Goal: Task Accomplishment & Management: Manage account settings

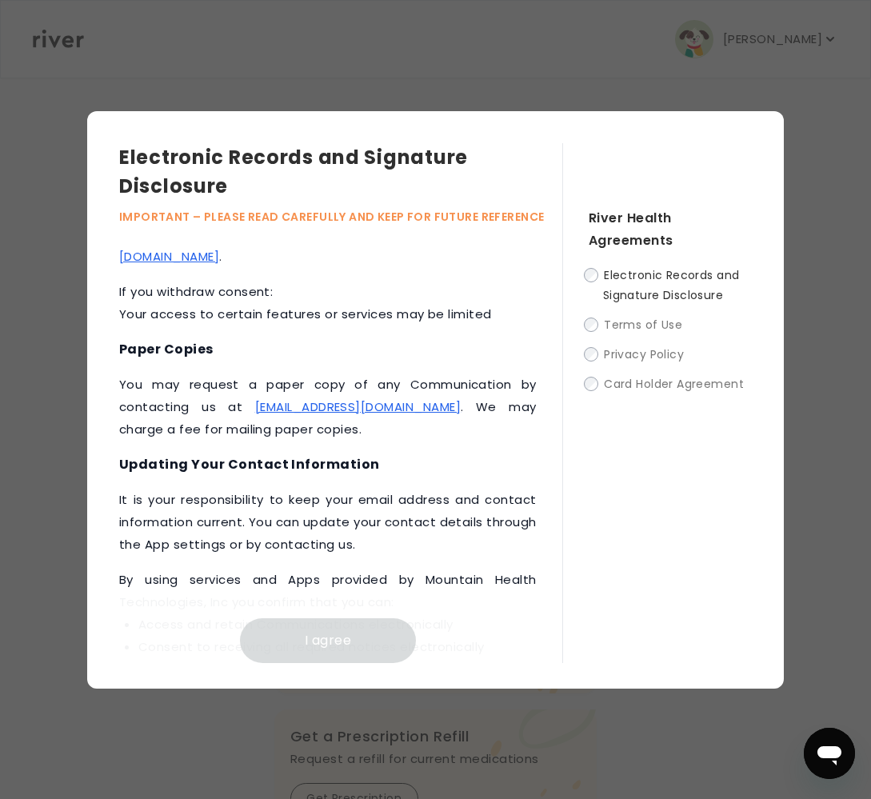
scroll to position [861, 0]
click at [369, 440] on p "You may request a paper copy of any Communication by contacting us at [EMAIL_AD…" at bounding box center [327, 406] width 417 height 67
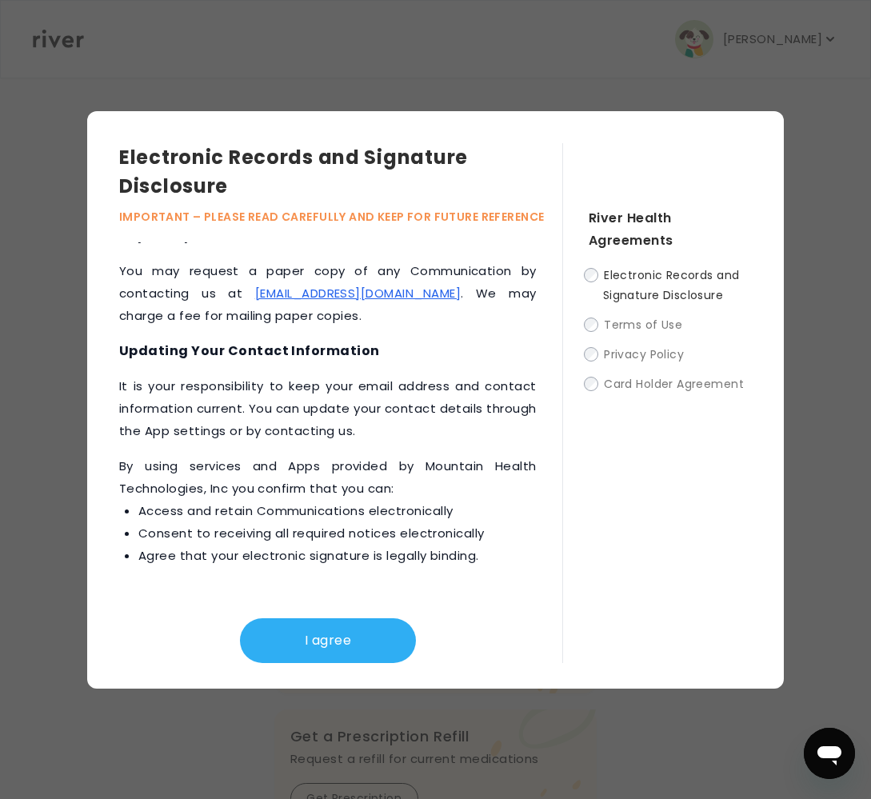
scroll to position [996, 0]
click at [300, 641] on button "I agree" at bounding box center [328, 640] width 176 height 45
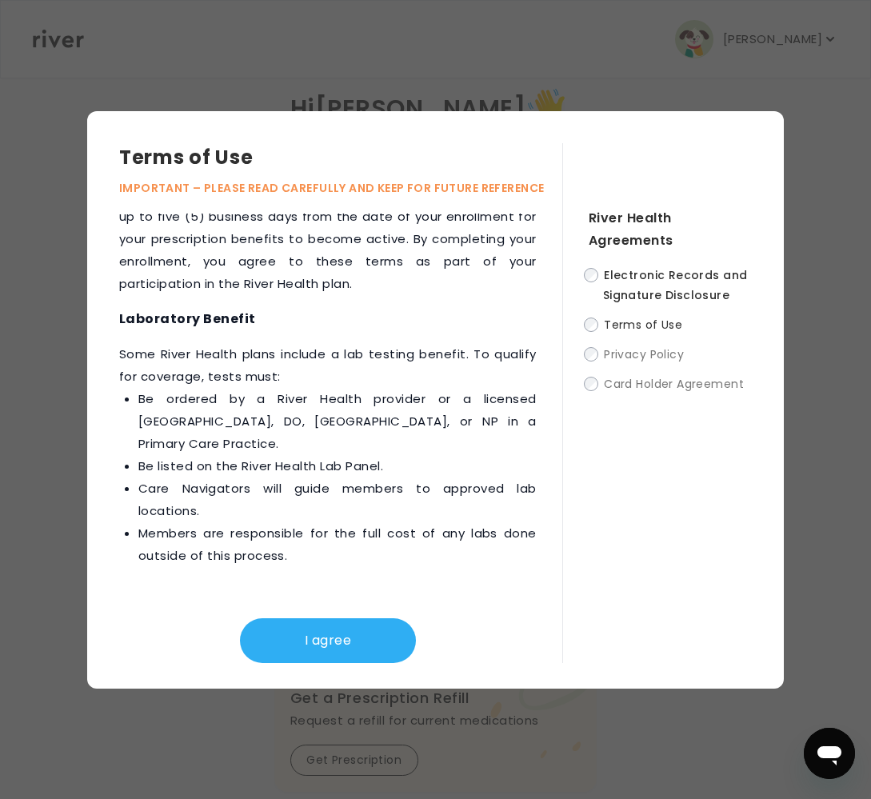
scroll to position [40, 0]
click at [328, 636] on button "I agree" at bounding box center [328, 640] width 176 height 45
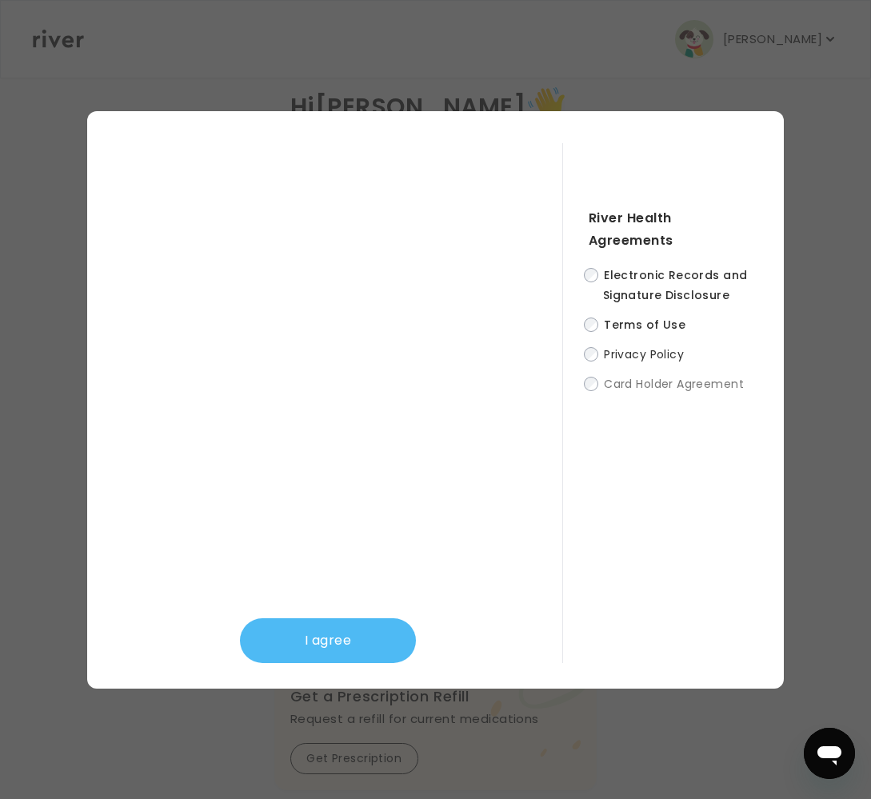
click at [325, 642] on button "I agree" at bounding box center [328, 640] width 176 height 45
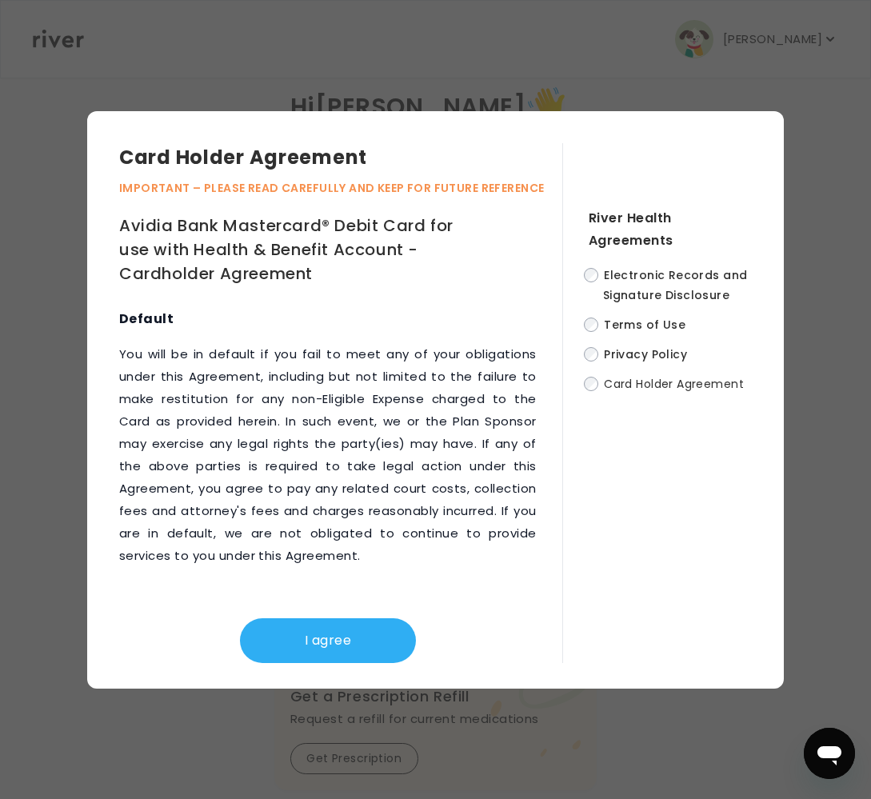
scroll to position [11207, 0]
click at [337, 642] on button "I agree" at bounding box center [328, 640] width 176 height 45
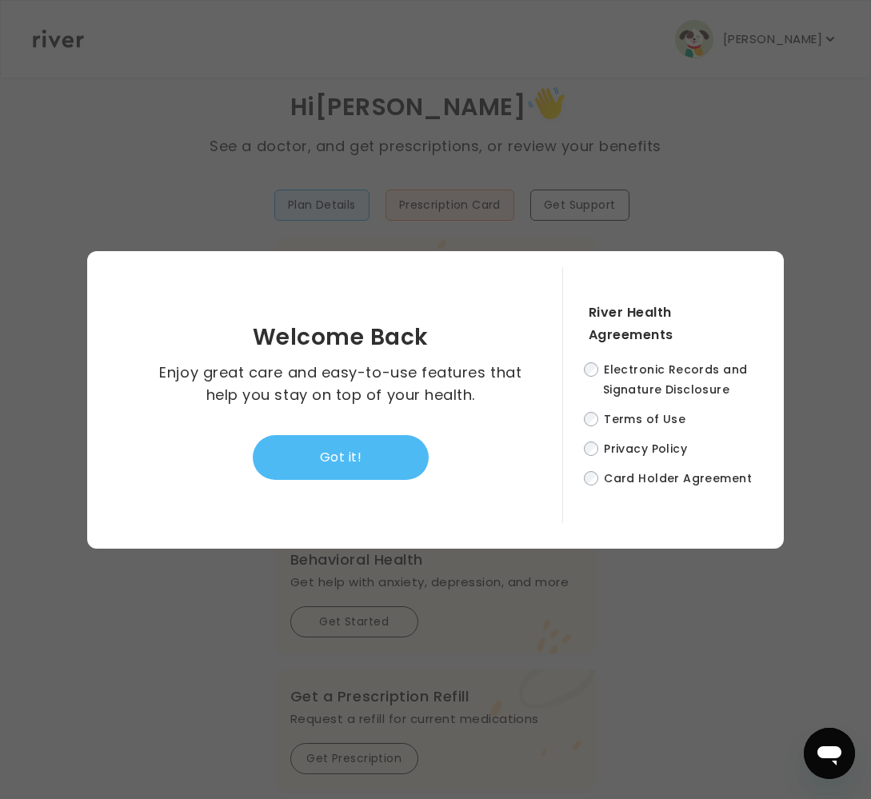
click at [353, 453] on button "Got it!" at bounding box center [341, 457] width 176 height 45
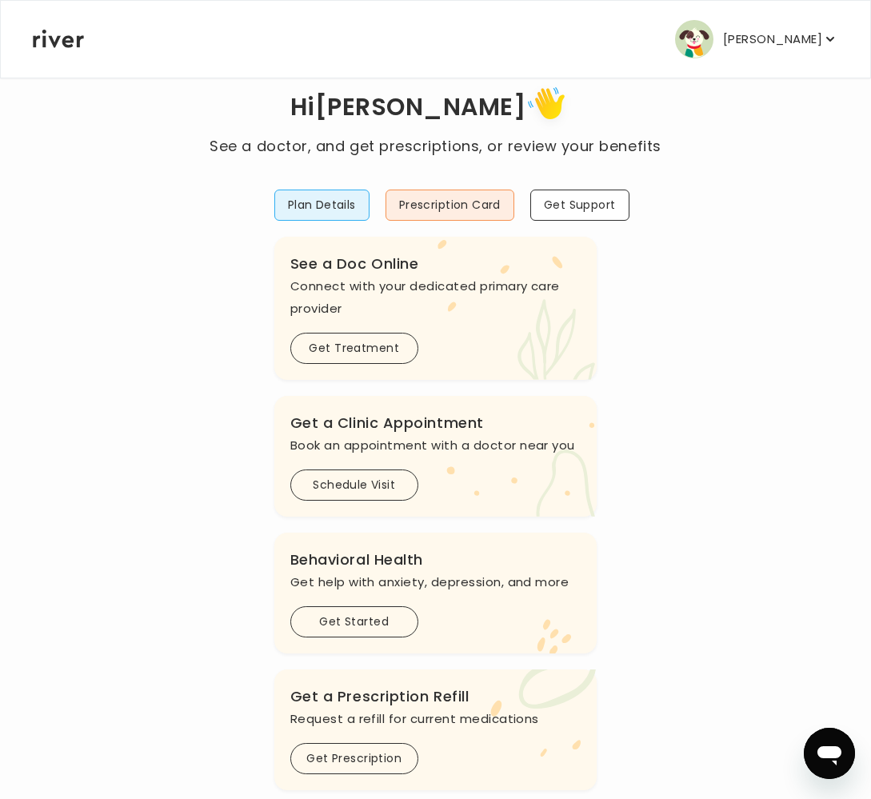
click at [793, 40] on p "[PERSON_NAME]" at bounding box center [772, 39] width 99 height 22
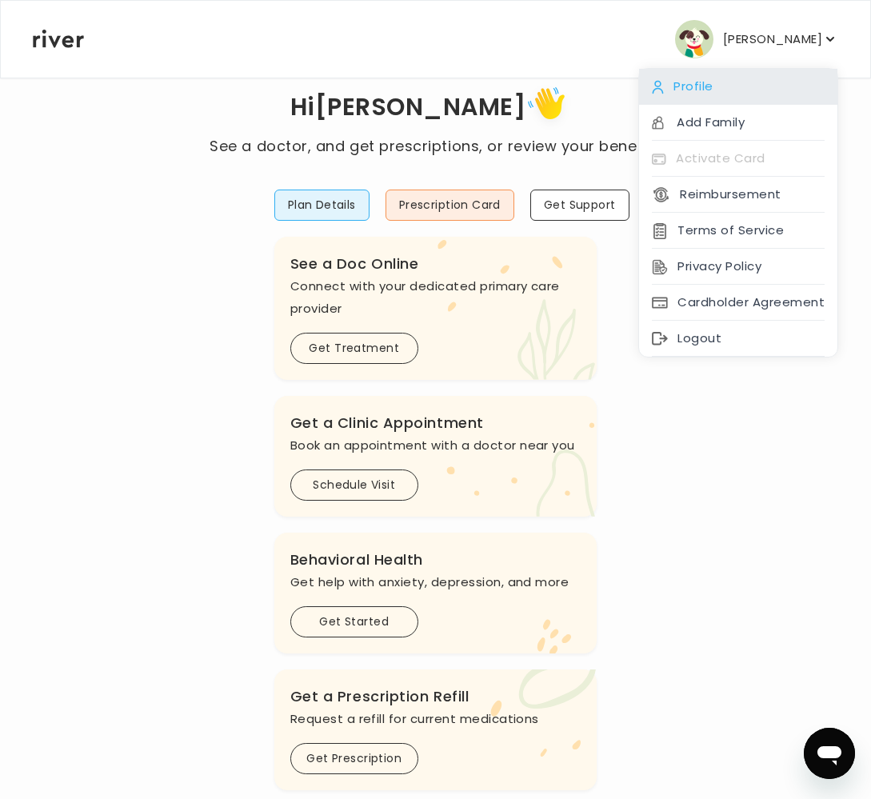
click at [737, 85] on div "Profile" at bounding box center [738, 87] width 198 height 36
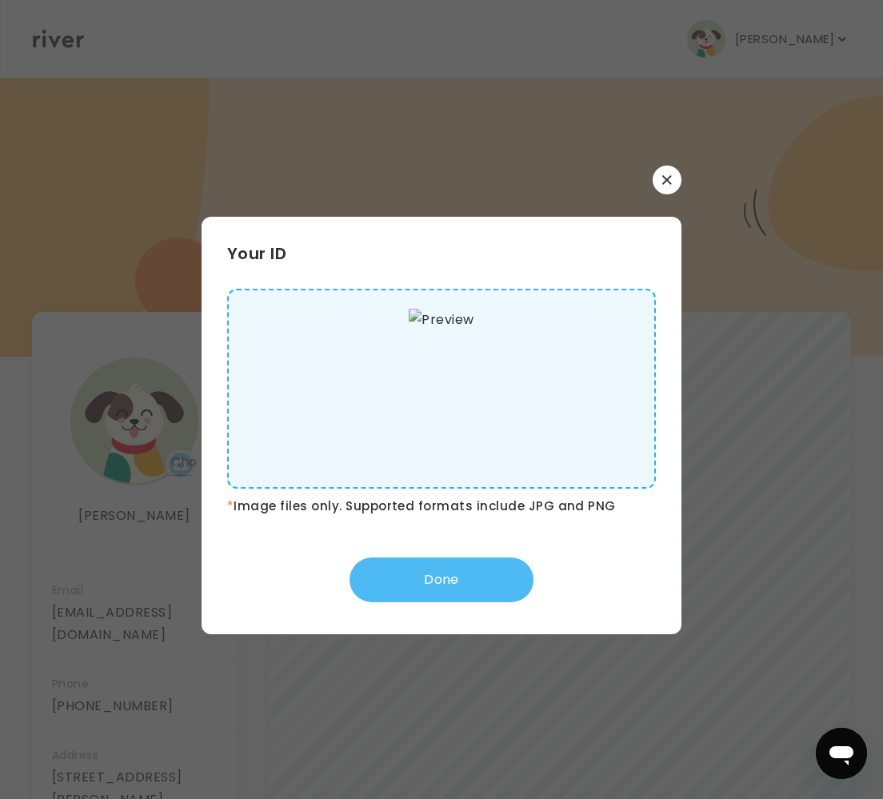
click at [453, 581] on button "Done" at bounding box center [441, 579] width 184 height 45
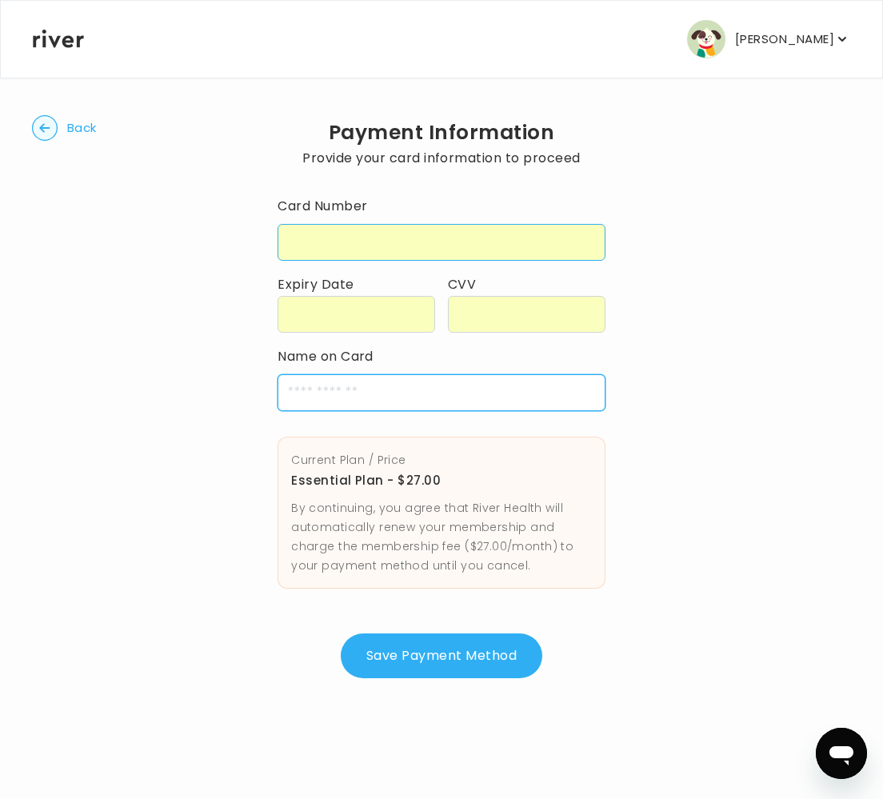
click at [310, 396] on input "cardName" at bounding box center [441, 392] width 328 height 37
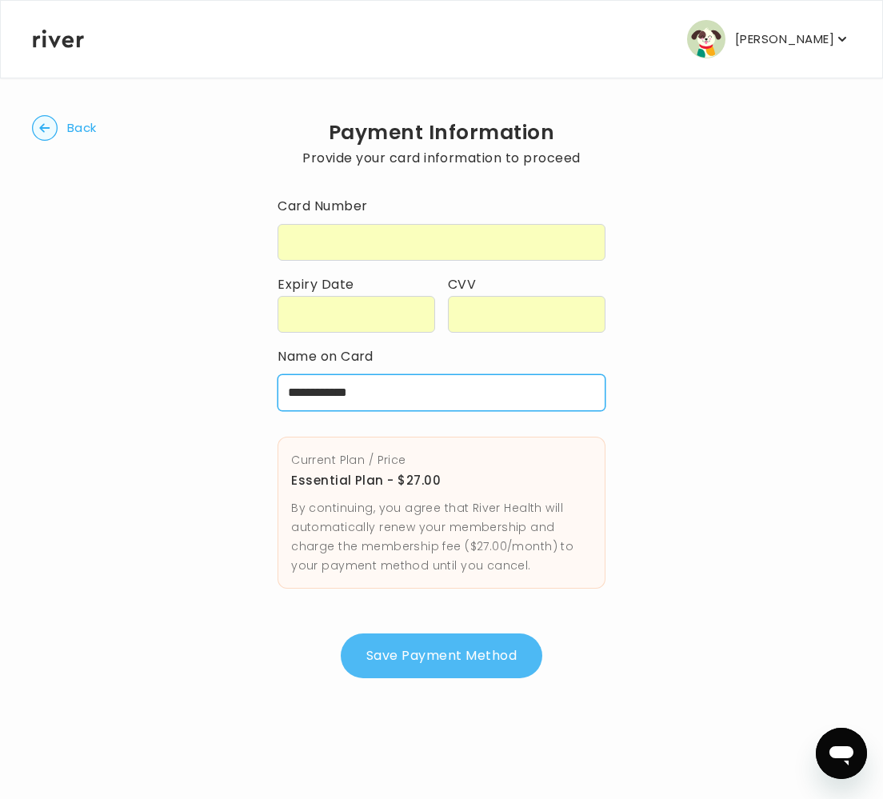
type input "**********"
click at [436, 652] on button "Save Payment Method" at bounding box center [441, 655] width 201 height 45
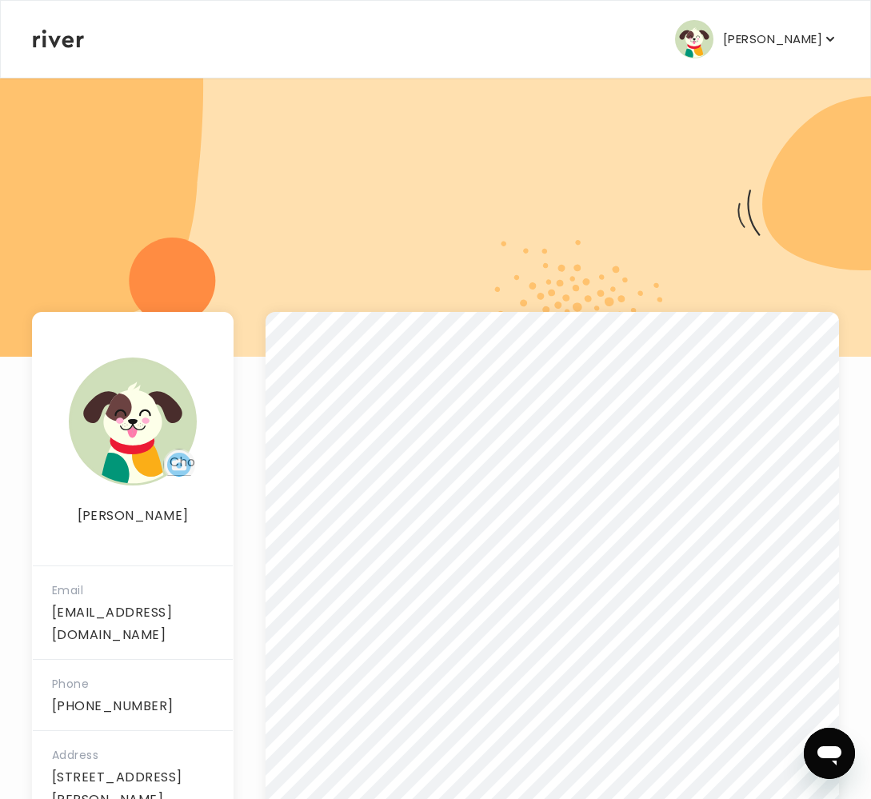
click at [798, 34] on p "[PERSON_NAME]" at bounding box center [772, 39] width 99 height 22
click at [511, 68] on div "DONNA MENDEZ Profile Add Family Activate Card Reimbursement Terms of Service Pr…" at bounding box center [435, 39] width 805 height 77
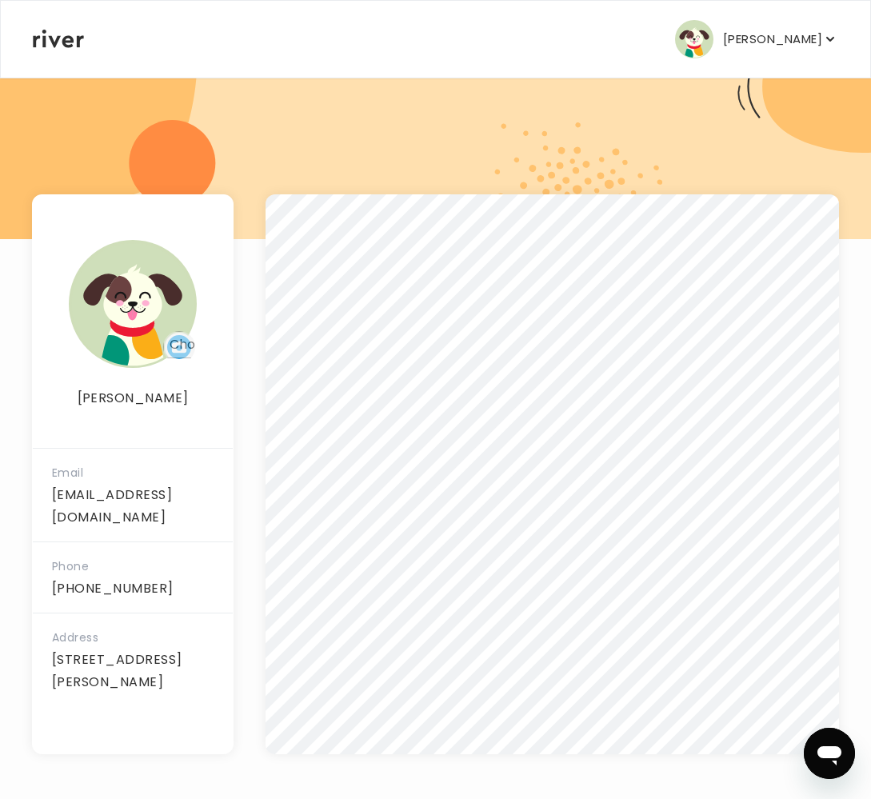
scroll to position [118, 0]
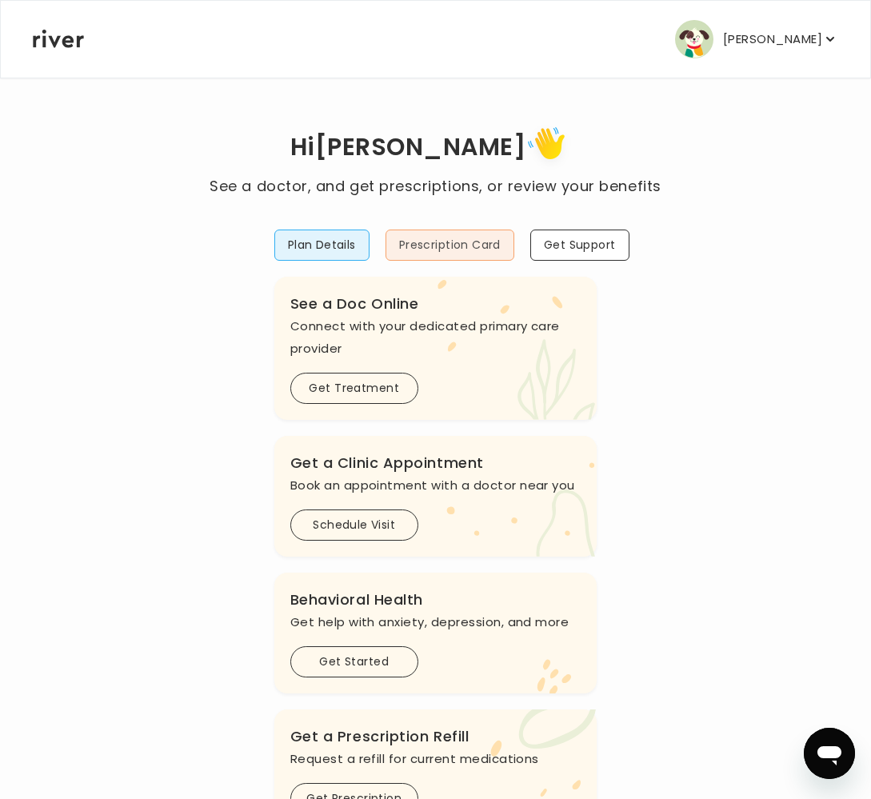
click at [468, 241] on button "Prescription Card" at bounding box center [449, 244] width 129 height 31
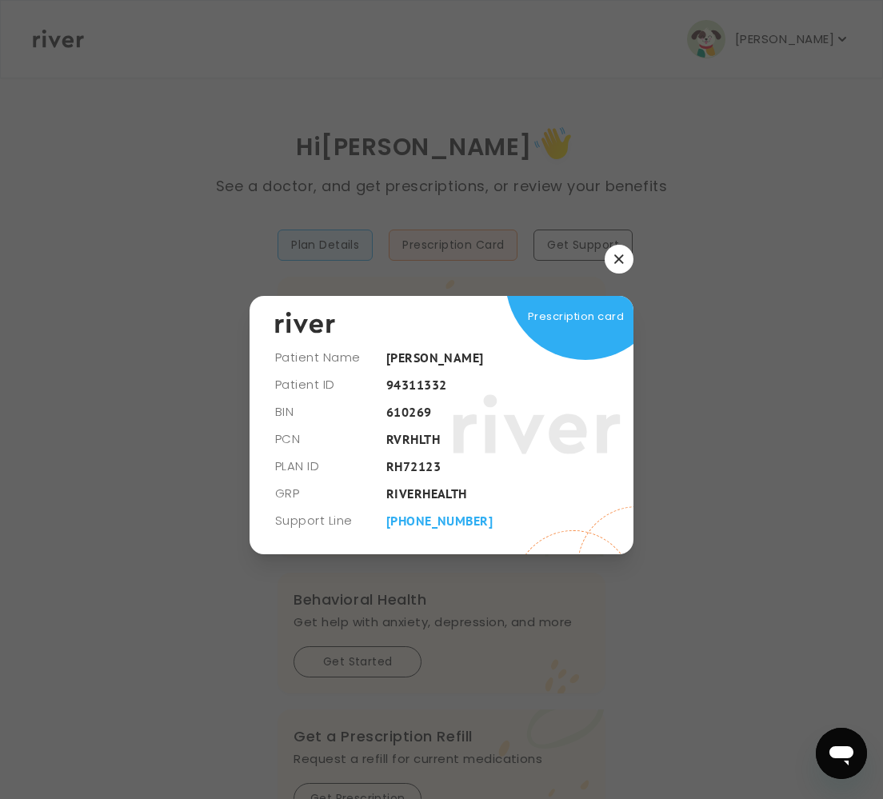
click at [619, 260] on icon "button" at bounding box center [618, 258] width 9 height 9
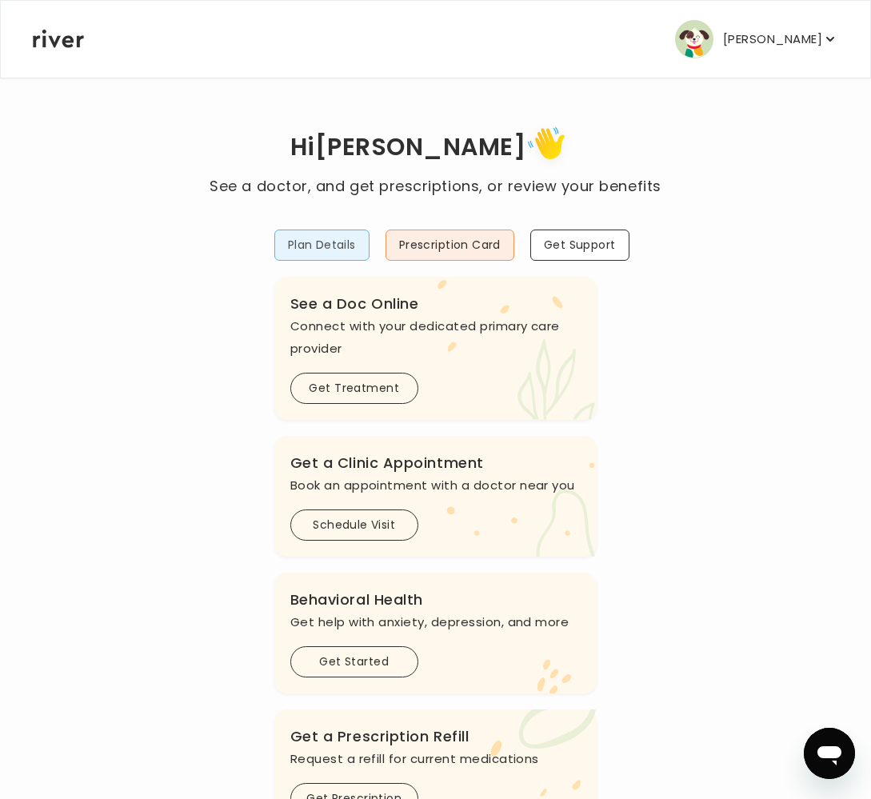
click at [324, 241] on button "Plan Details" at bounding box center [321, 244] width 95 height 31
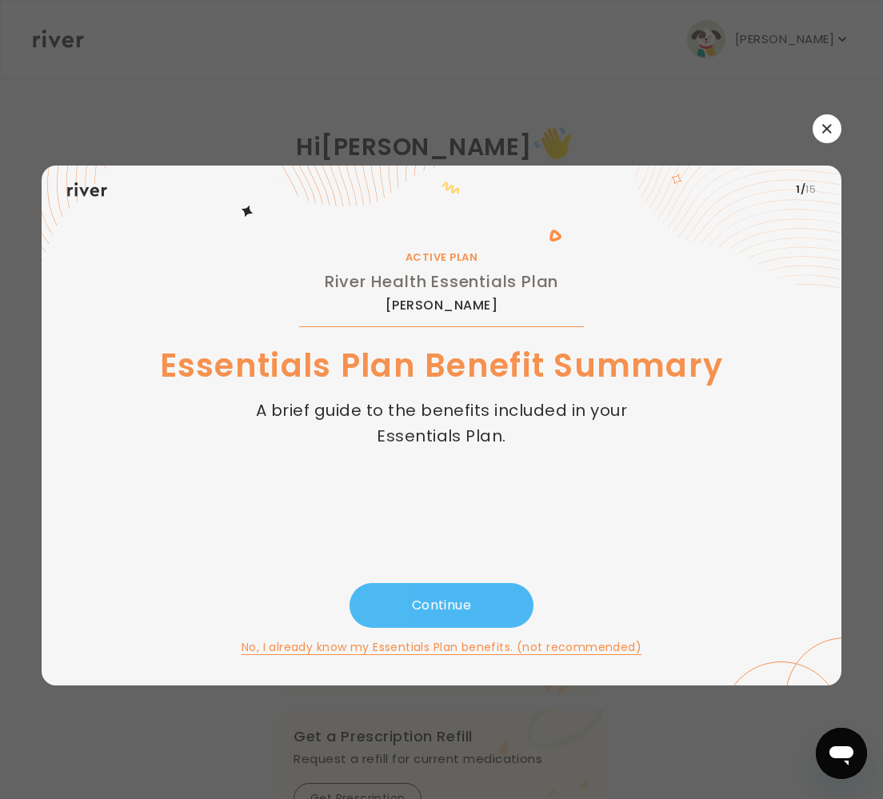
click at [438, 600] on button "Continue" at bounding box center [441, 605] width 184 height 45
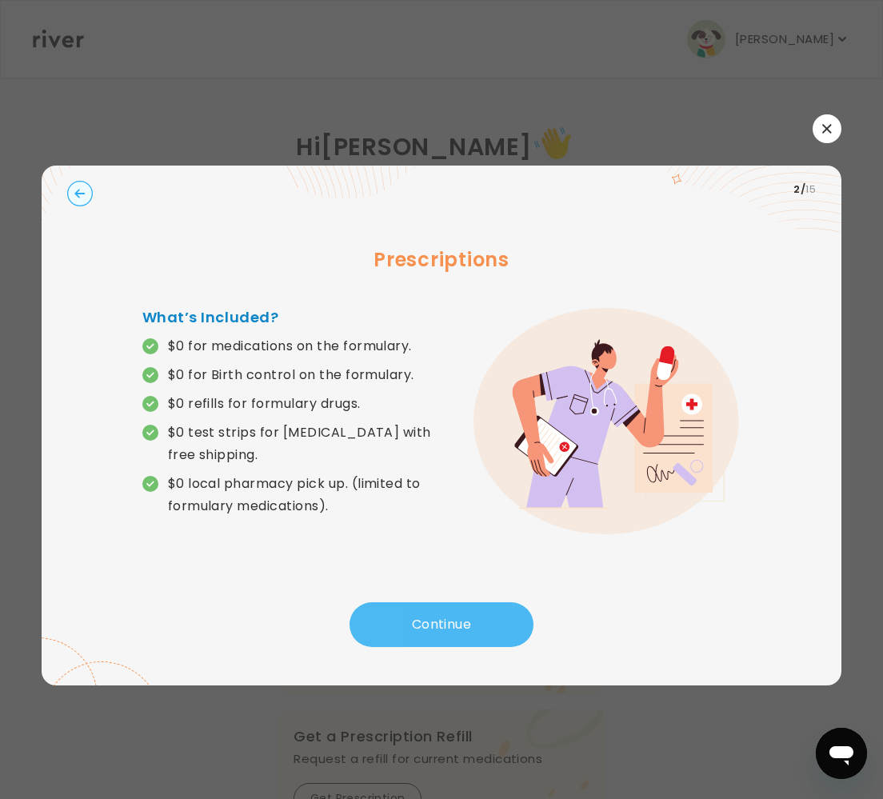
click at [441, 621] on button "Continue" at bounding box center [441, 624] width 184 height 45
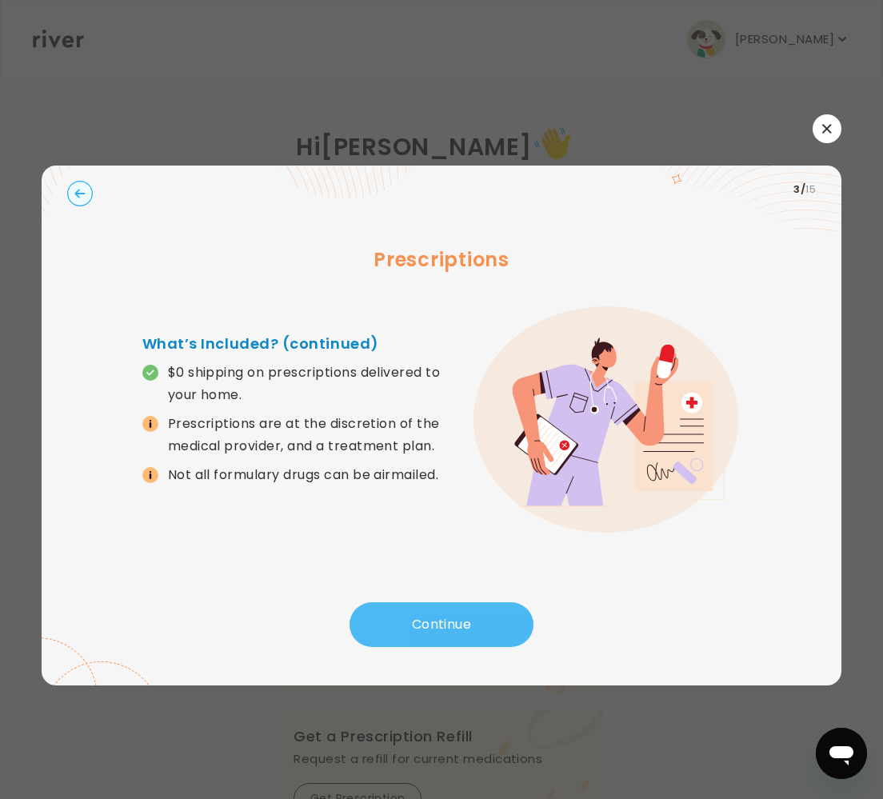
click at [441, 621] on button "Continue" at bounding box center [441, 624] width 184 height 45
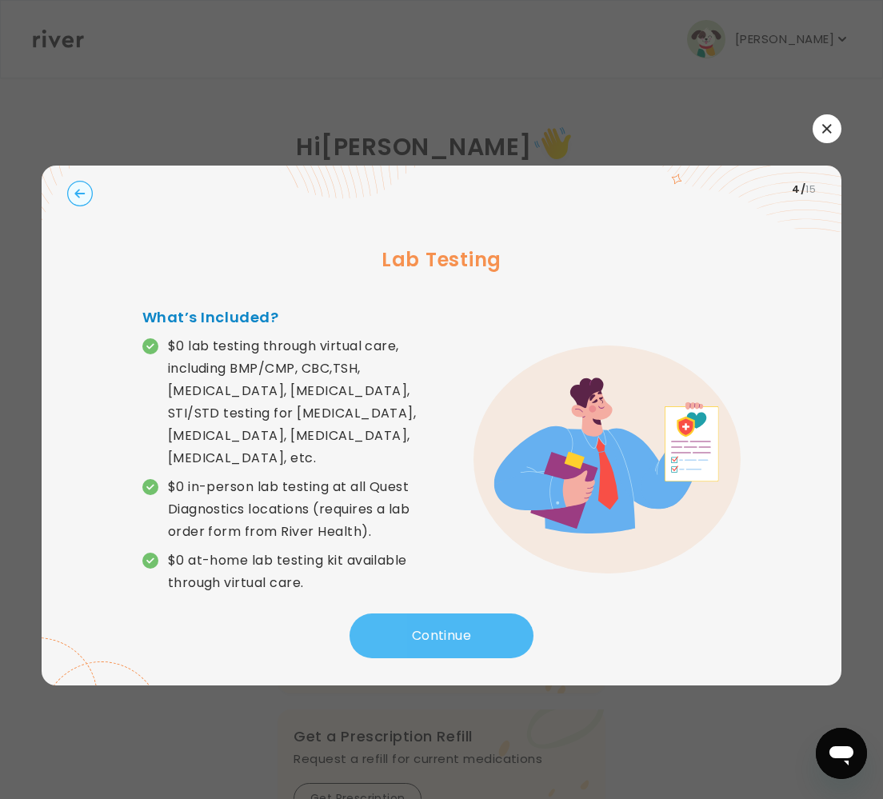
click at [437, 626] on button "Continue" at bounding box center [441, 635] width 184 height 45
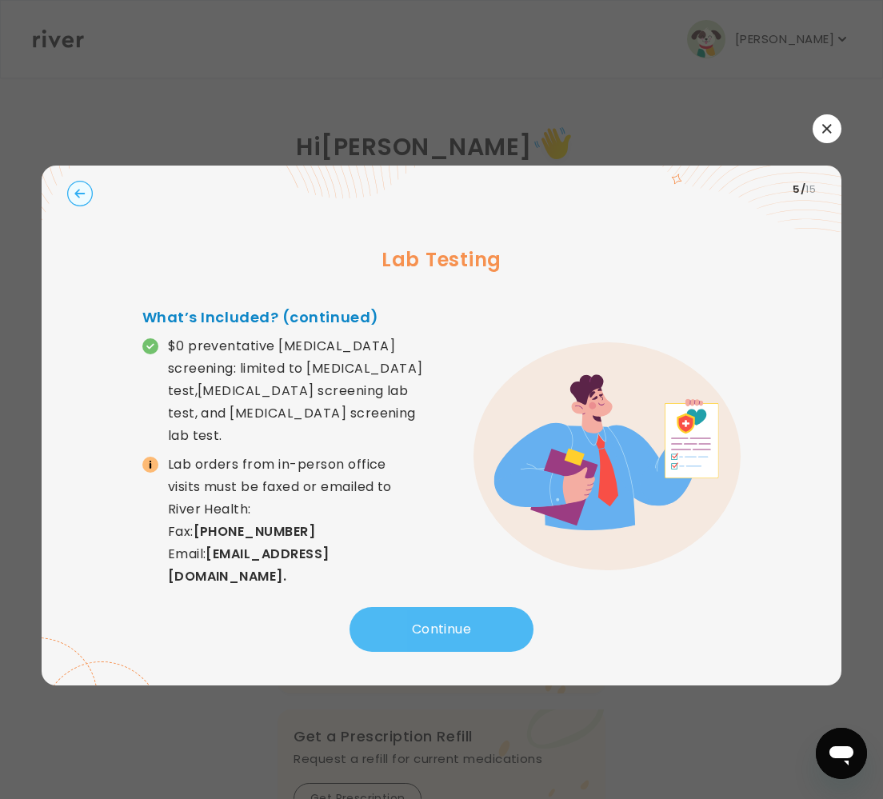
click at [437, 626] on button "Continue" at bounding box center [441, 629] width 184 height 45
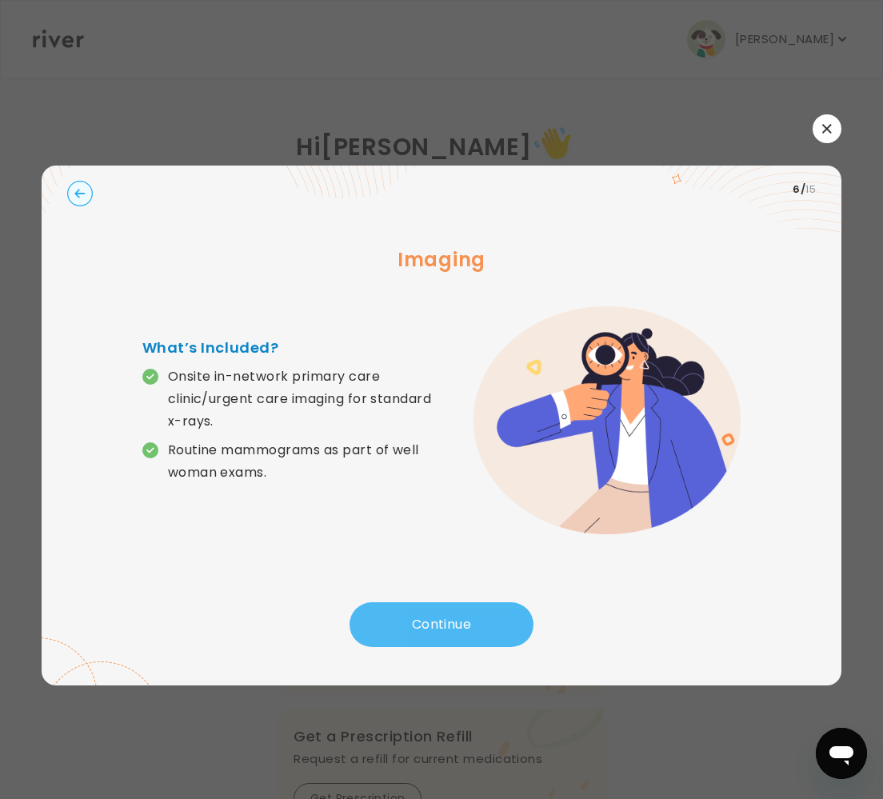
click at [427, 621] on button "Continue" at bounding box center [441, 624] width 184 height 45
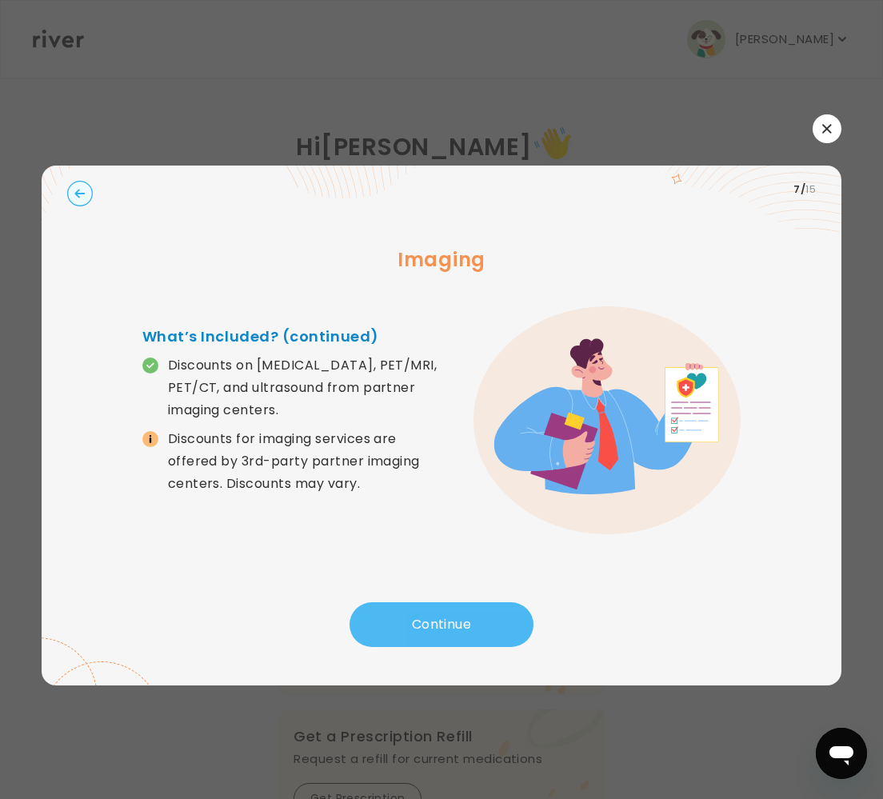
click at [425, 631] on button "Continue" at bounding box center [441, 624] width 184 height 45
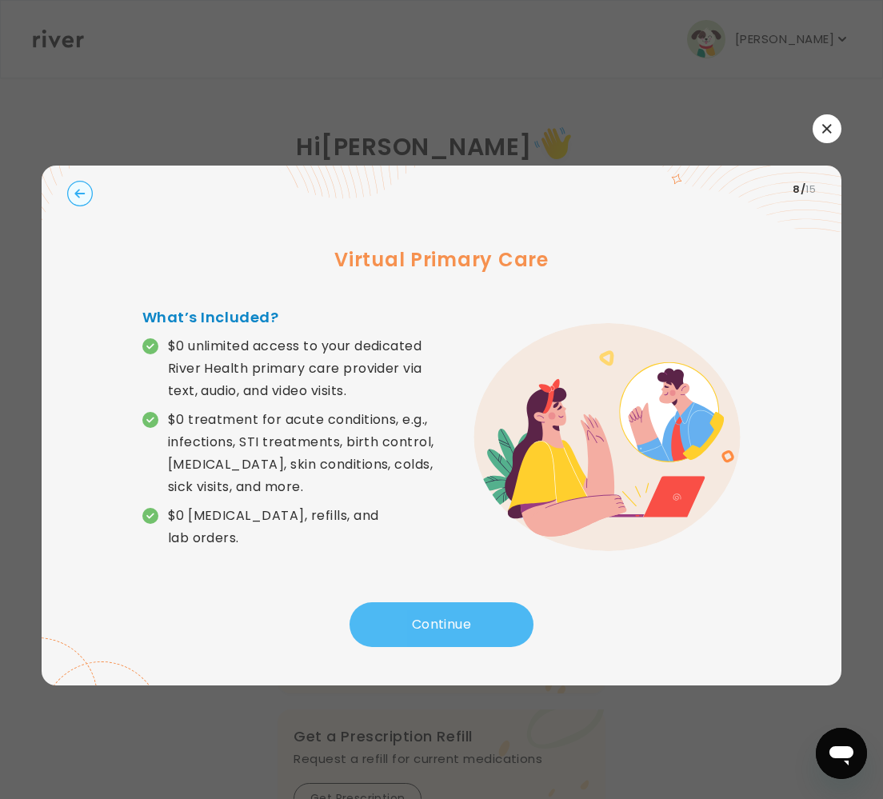
click at [454, 616] on button "Continue" at bounding box center [441, 624] width 184 height 45
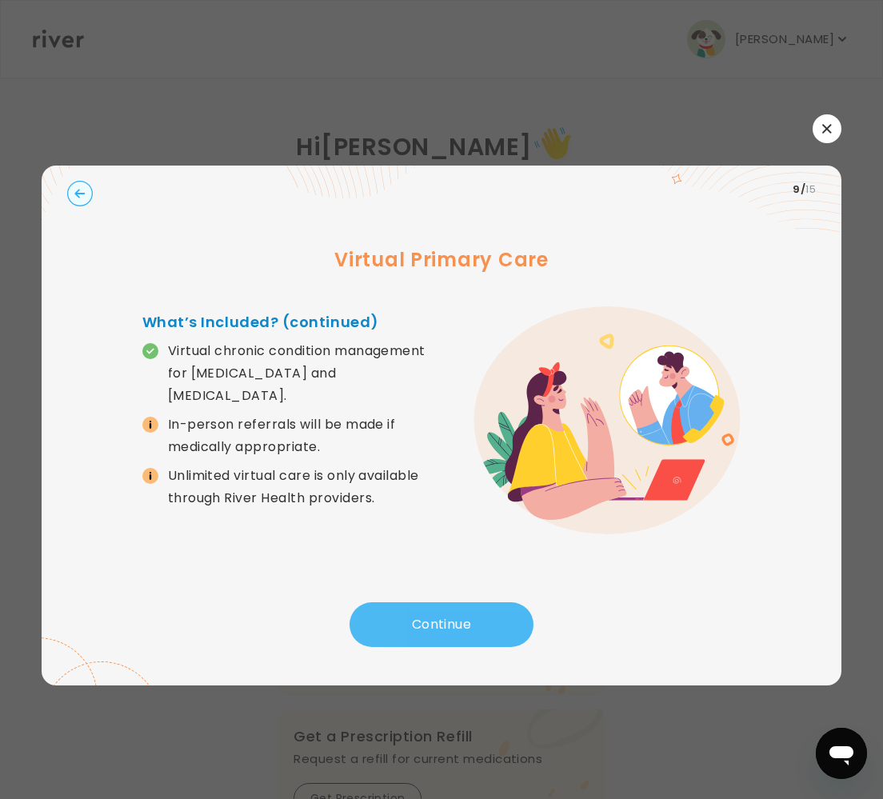
click at [454, 625] on button "Continue" at bounding box center [441, 624] width 184 height 45
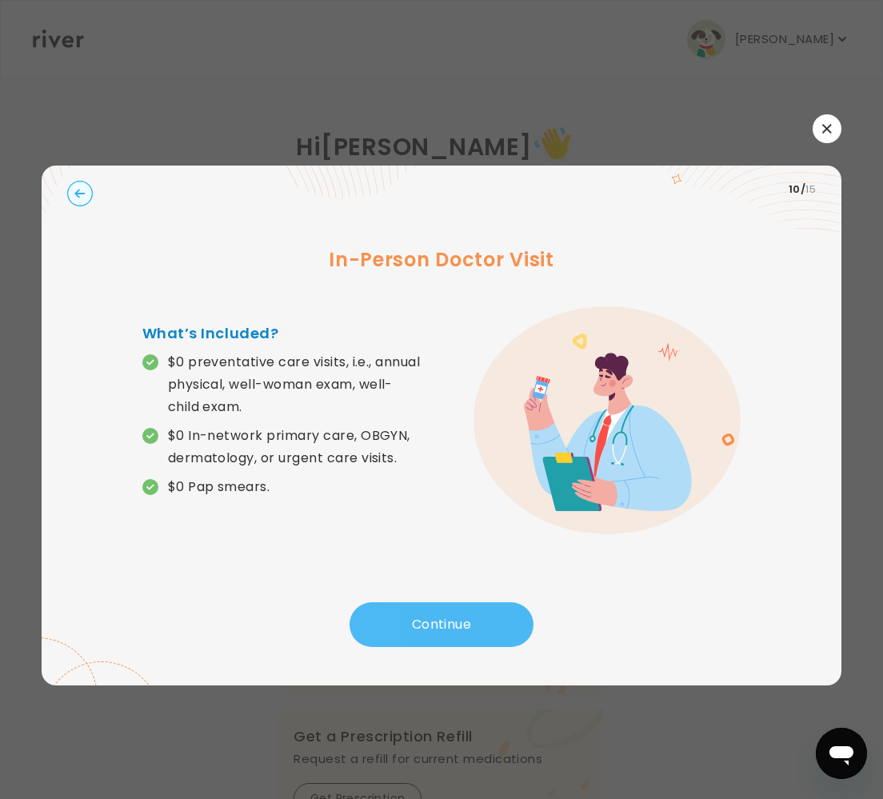
click at [448, 621] on button "Continue" at bounding box center [441, 624] width 184 height 45
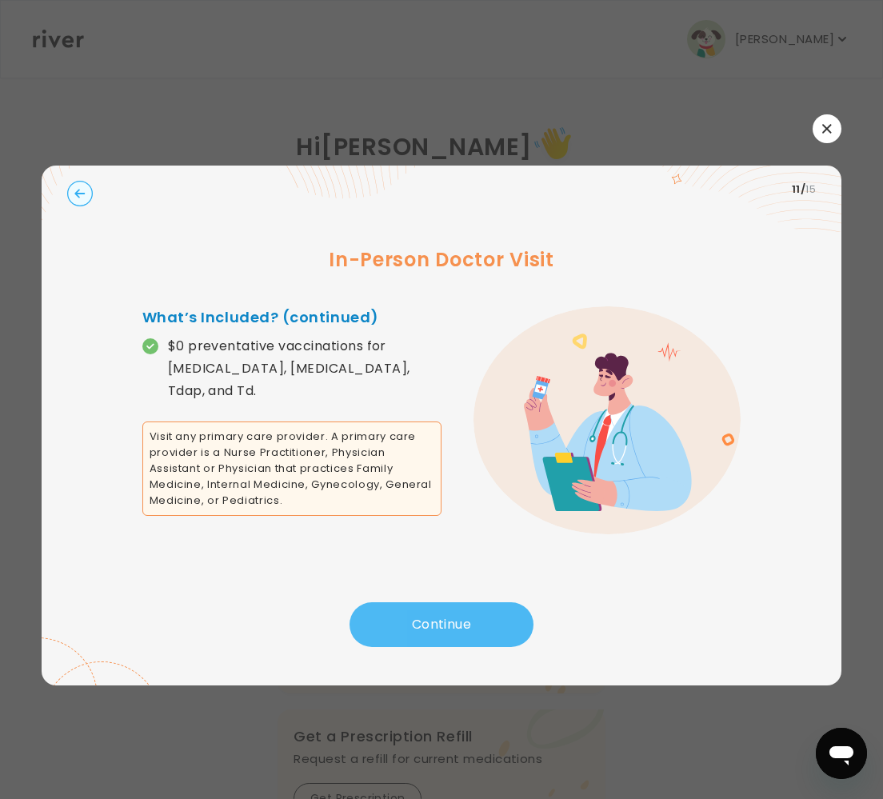
click at [435, 620] on button "Continue" at bounding box center [441, 624] width 184 height 45
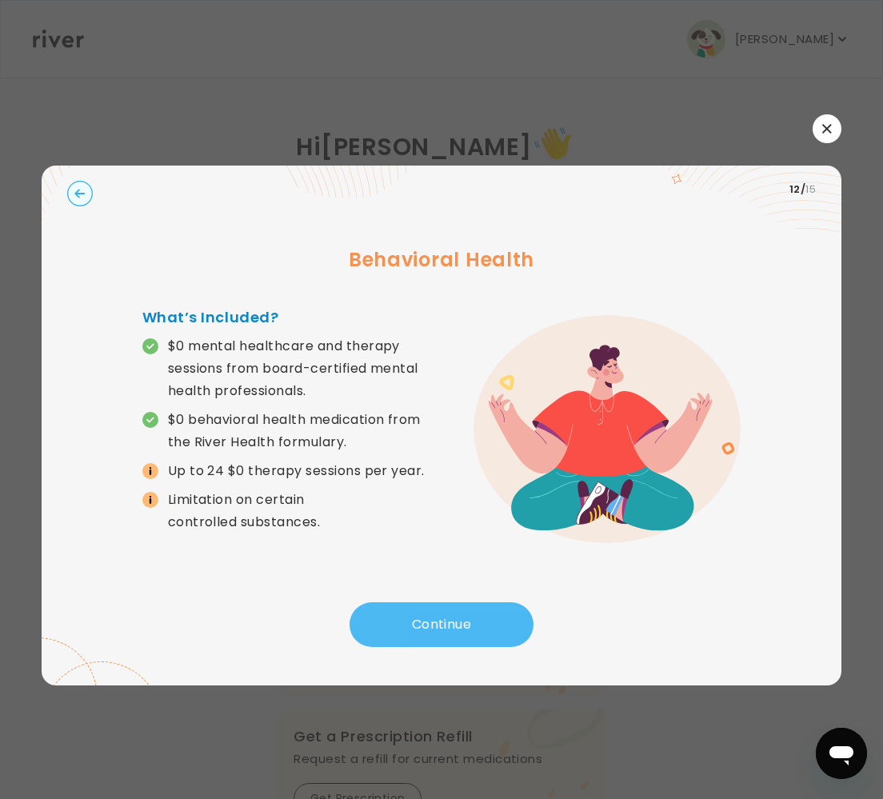
click at [422, 624] on button "Continue" at bounding box center [441, 624] width 184 height 45
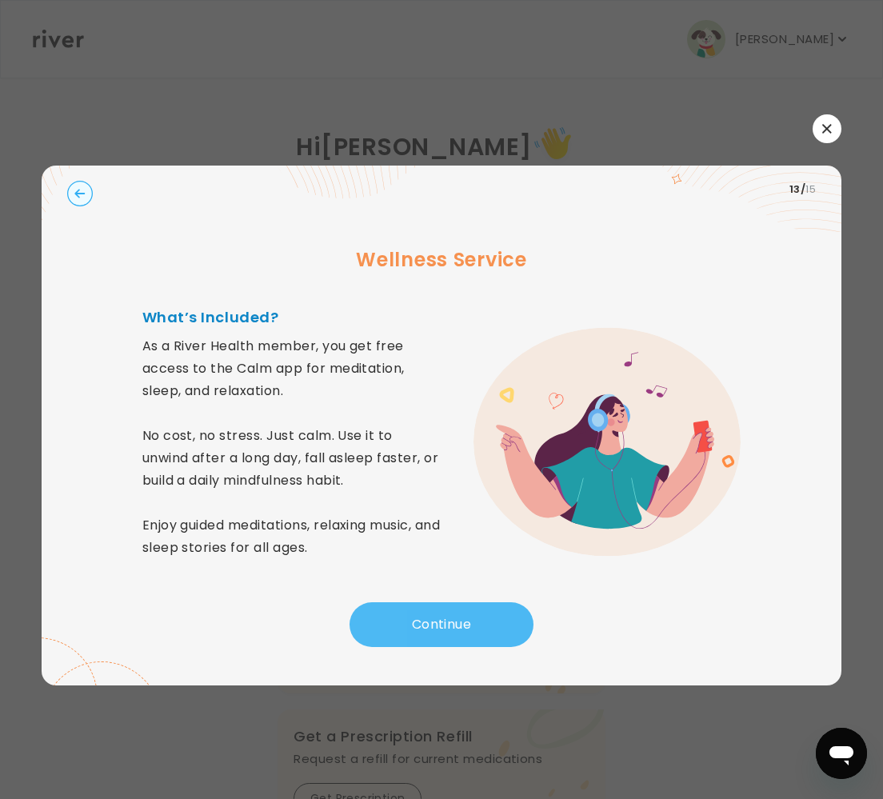
click at [449, 616] on button "Continue" at bounding box center [441, 624] width 184 height 45
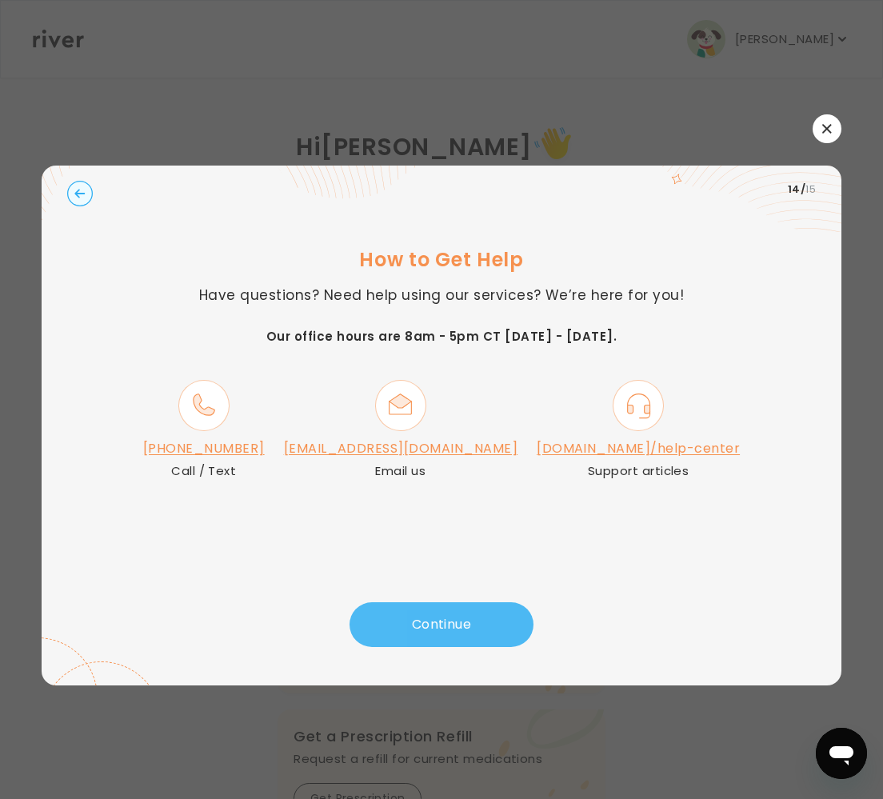
click at [447, 625] on button "Continue" at bounding box center [441, 624] width 184 height 45
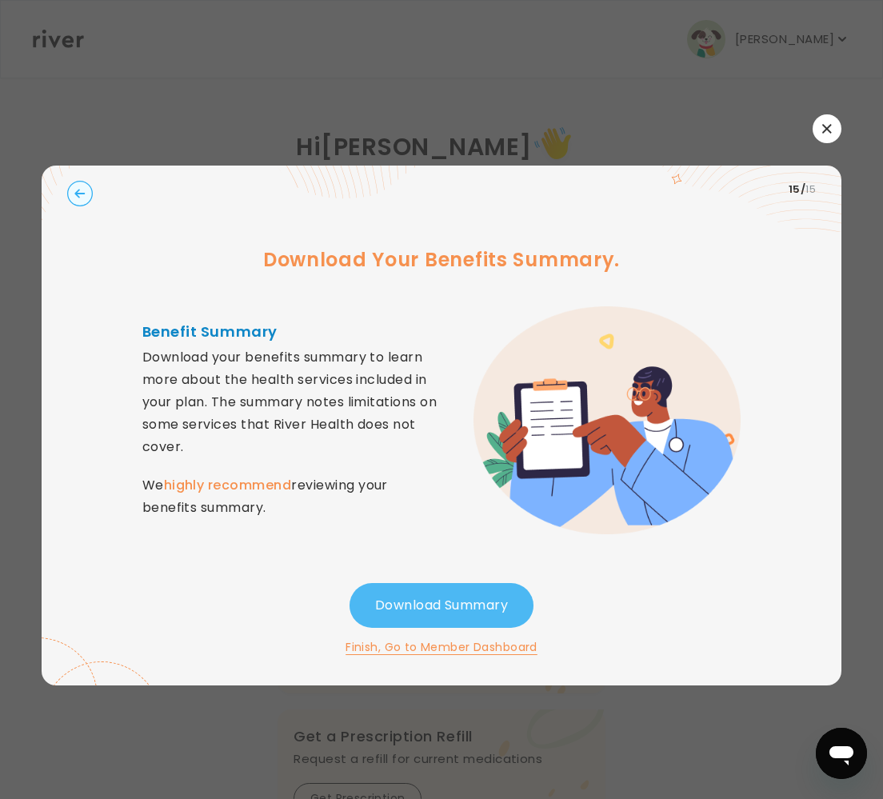
click at [443, 601] on button "Download Summary" at bounding box center [441, 605] width 184 height 45
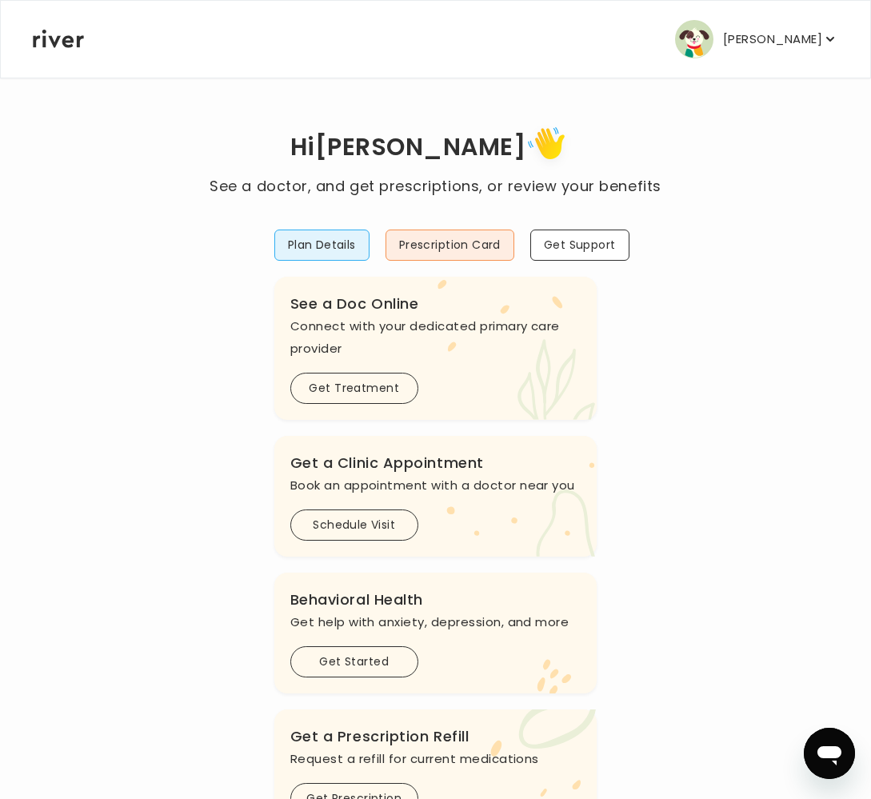
click at [760, 34] on p "[PERSON_NAME]" at bounding box center [772, 39] width 99 height 22
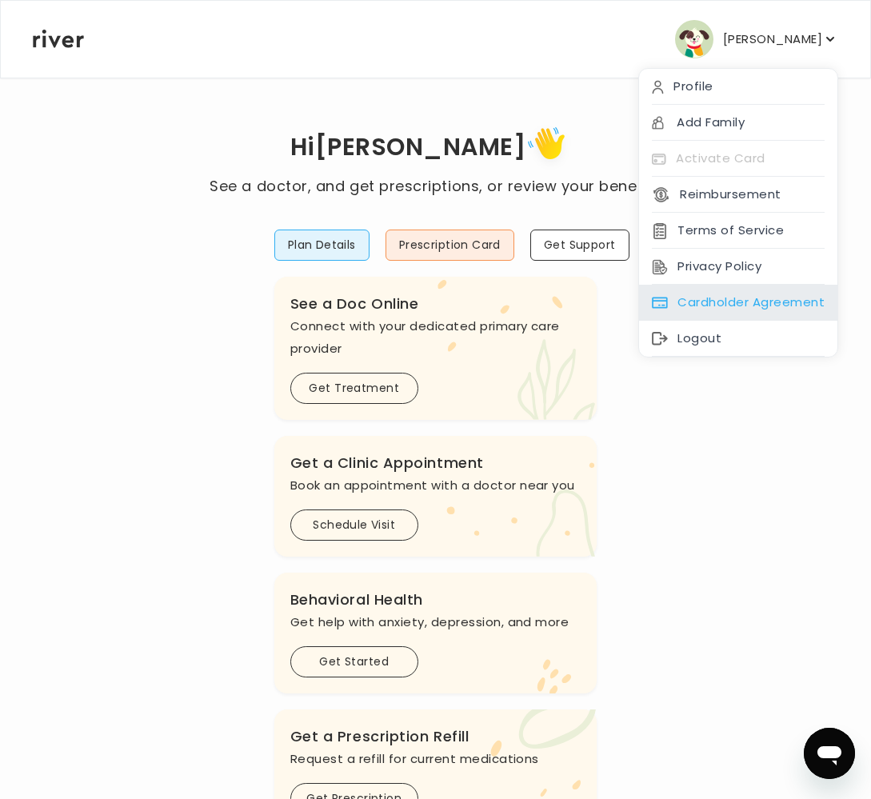
click at [751, 297] on div "Cardholder Agreement" at bounding box center [738, 303] width 198 height 36
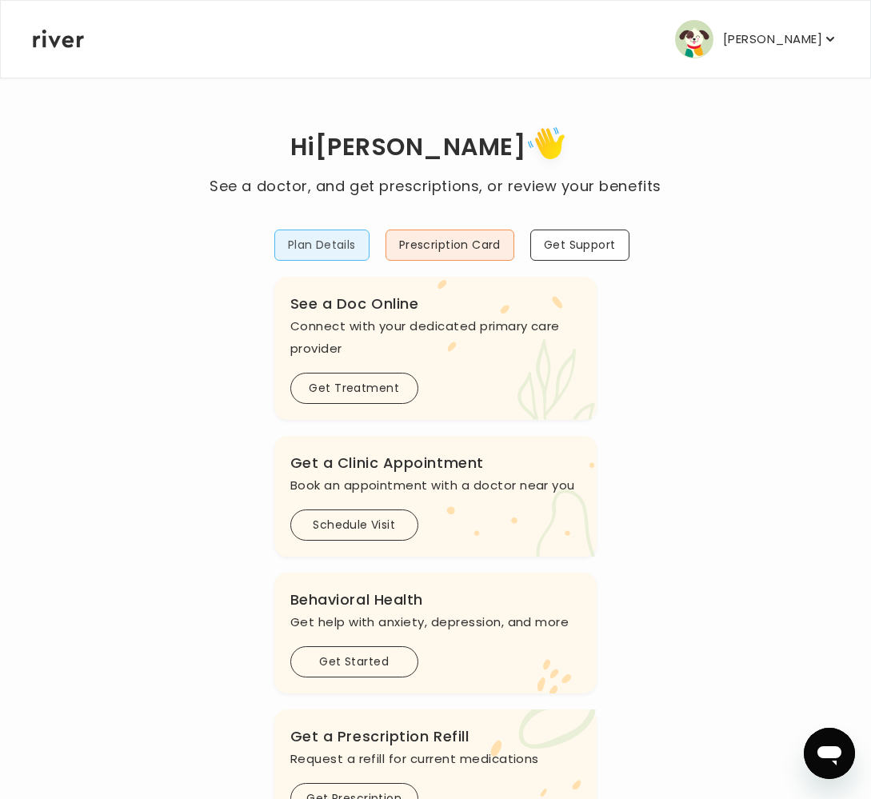
click at [328, 243] on button "Plan Details" at bounding box center [321, 244] width 95 height 31
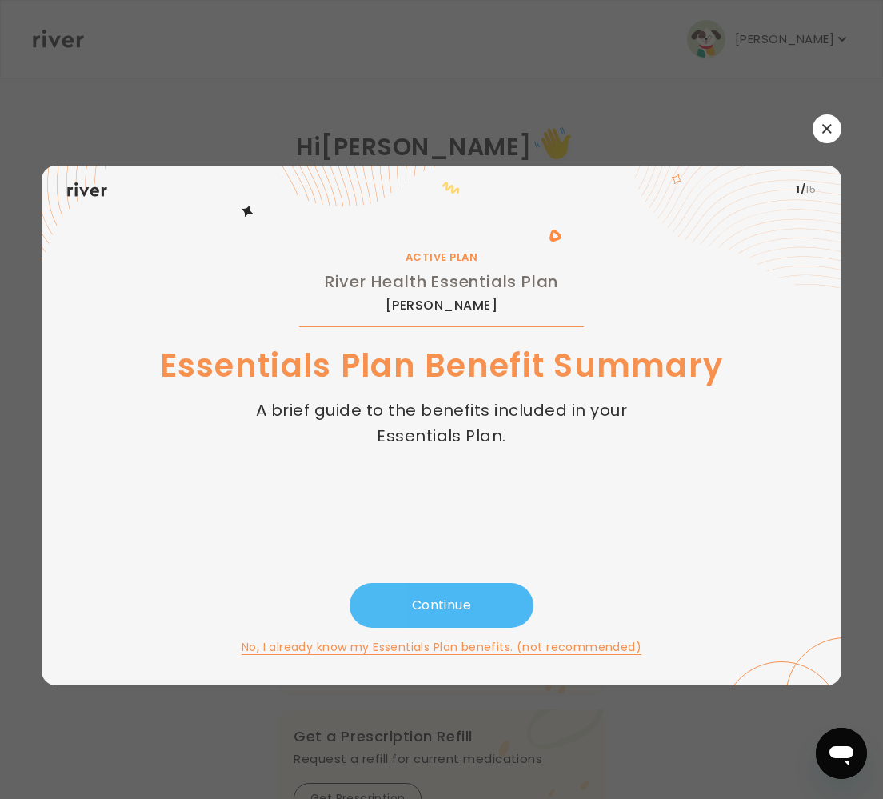
click at [461, 598] on button "Continue" at bounding box center [441, 605] width 184 height 45
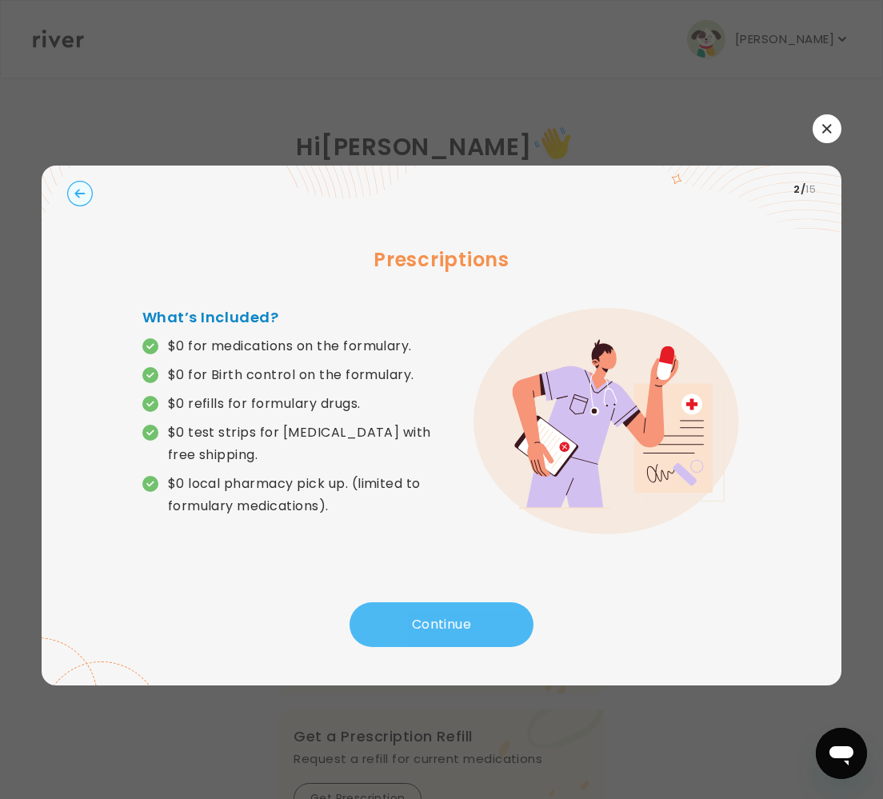
click at [445, 615] on button "Continue" at bounding box center [441, 624] width 184 height 45
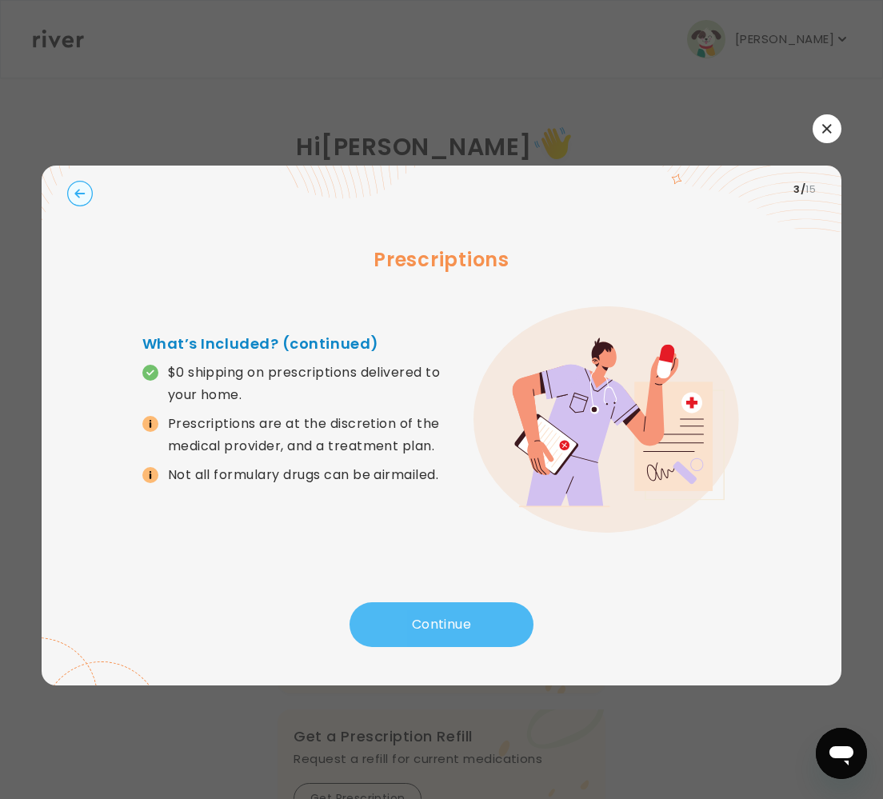
click at [445, 615] on button "Continue" at bounding box center [441, 624] width 184 height 45
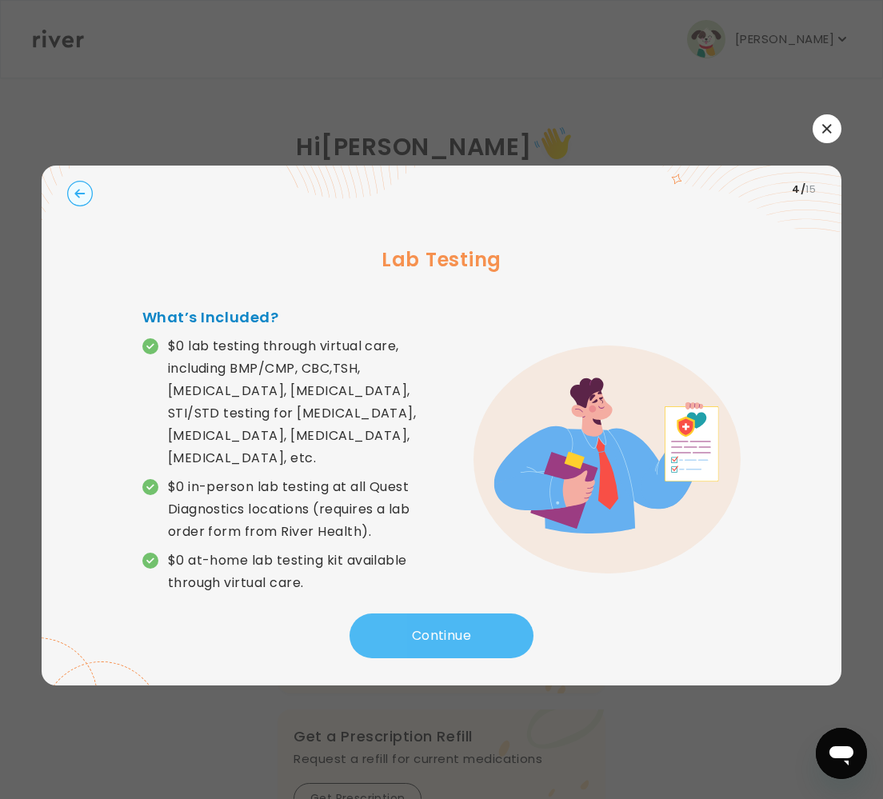
click at [445, 615] on button "Continue" at bounding box center [441, 635] width 184 height 45
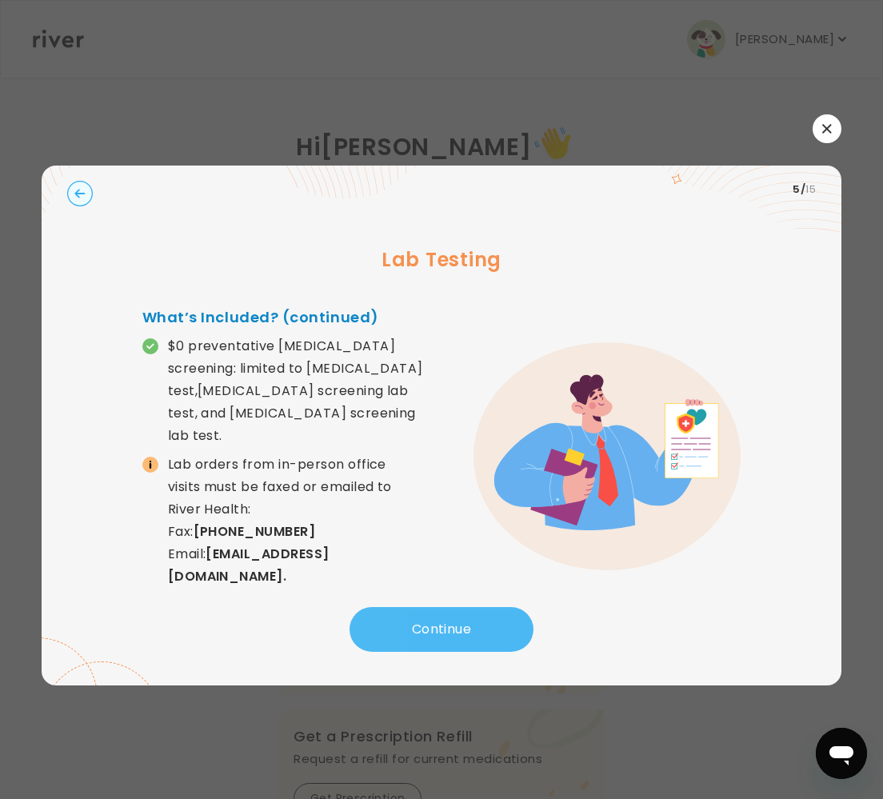
click at [445, 615] on button "Continue" at bounding box center [441, 629] width 184 height 45
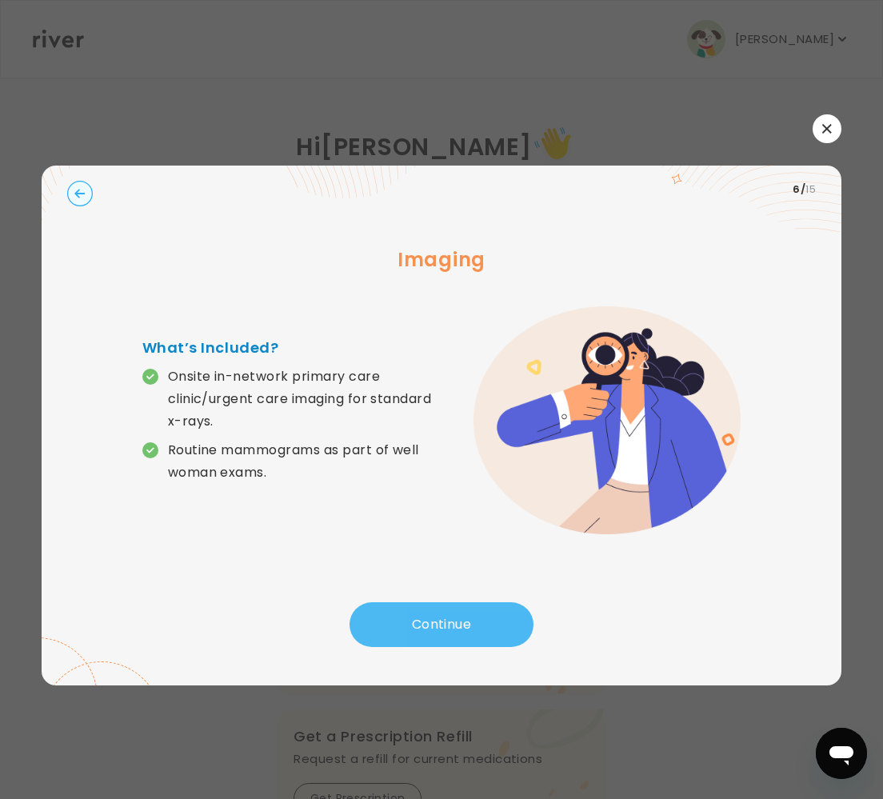
click at [445, 615] on button "Continue" at bounding box center [441, 624] width 184 height 45
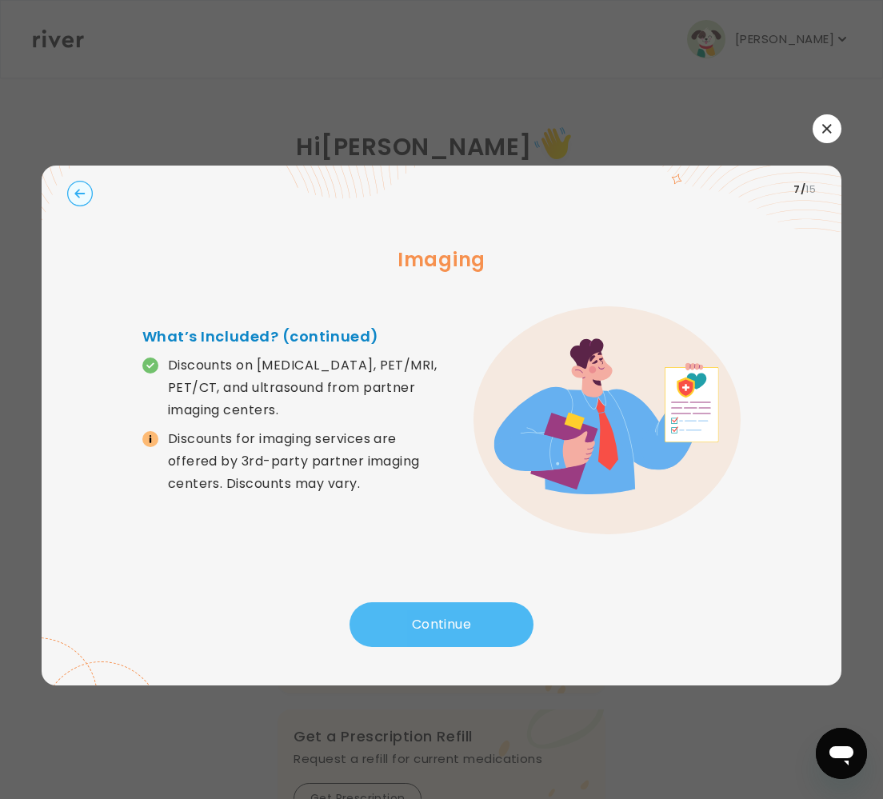
click at [445, 615] on button "Continue" at bounding box center [441, 624] width 184 height 45
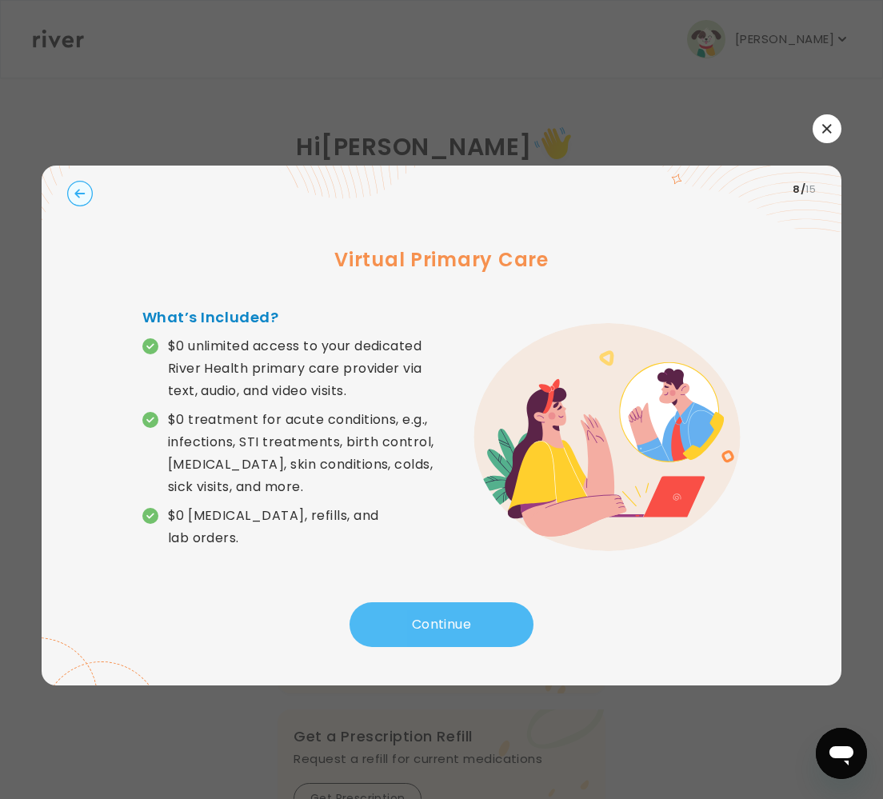
click at [445, 615] on button "Continue" at bounding box center [441, 624] width 184 height 45
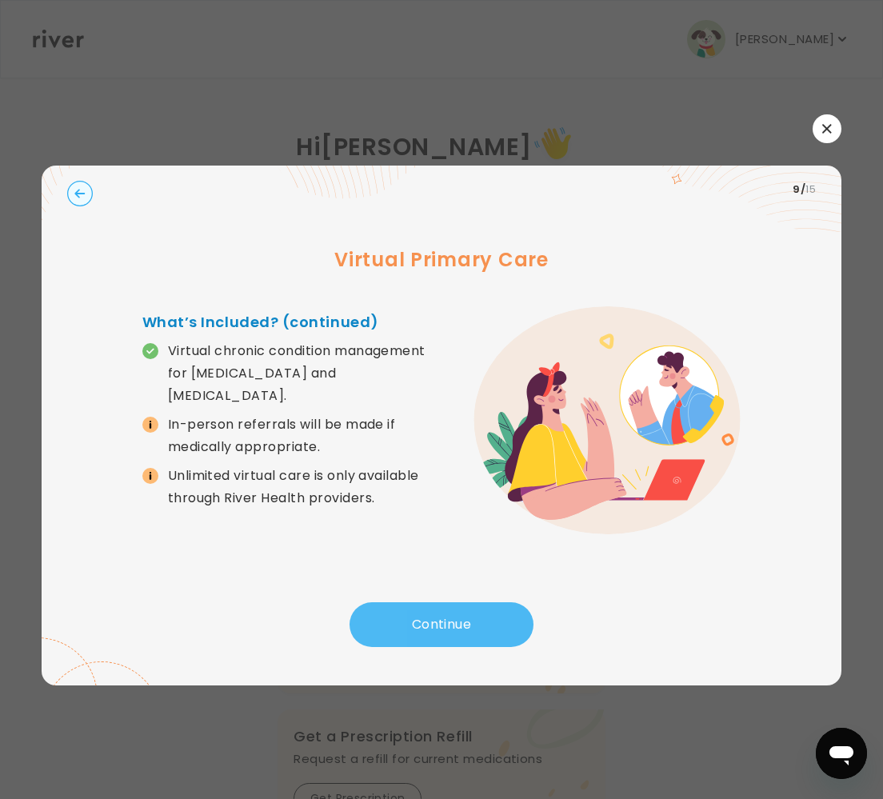
click at [445, 615] on button "Continue" at bounding box center [441, 624] width 184 height 45
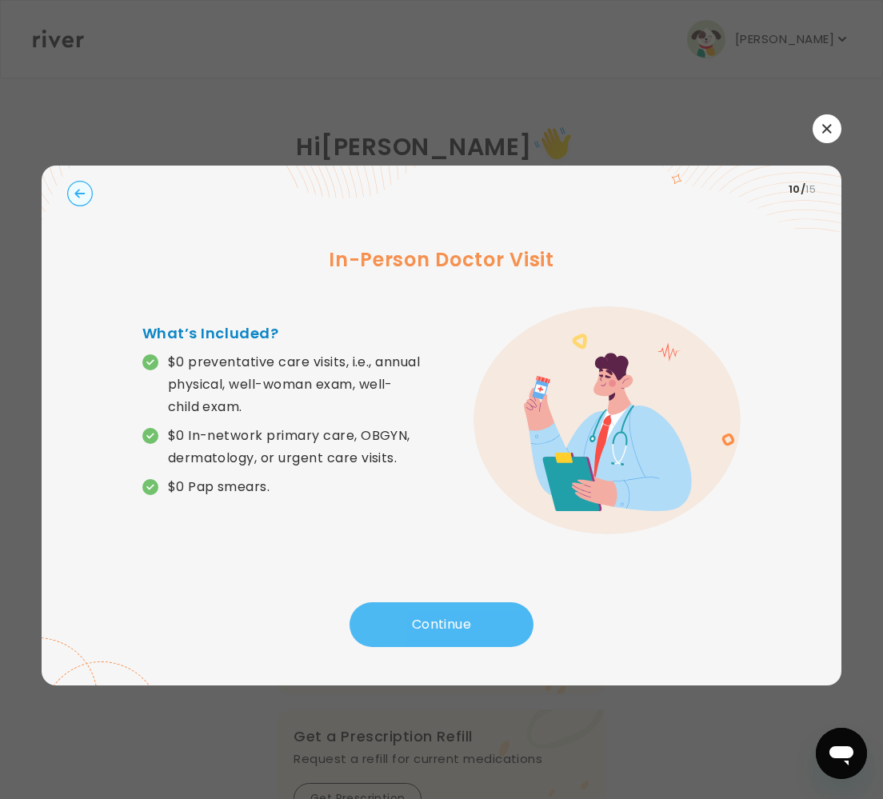
click at [445, 615] on button "Continue" at bounding box center [441, 624] width 184 height 45
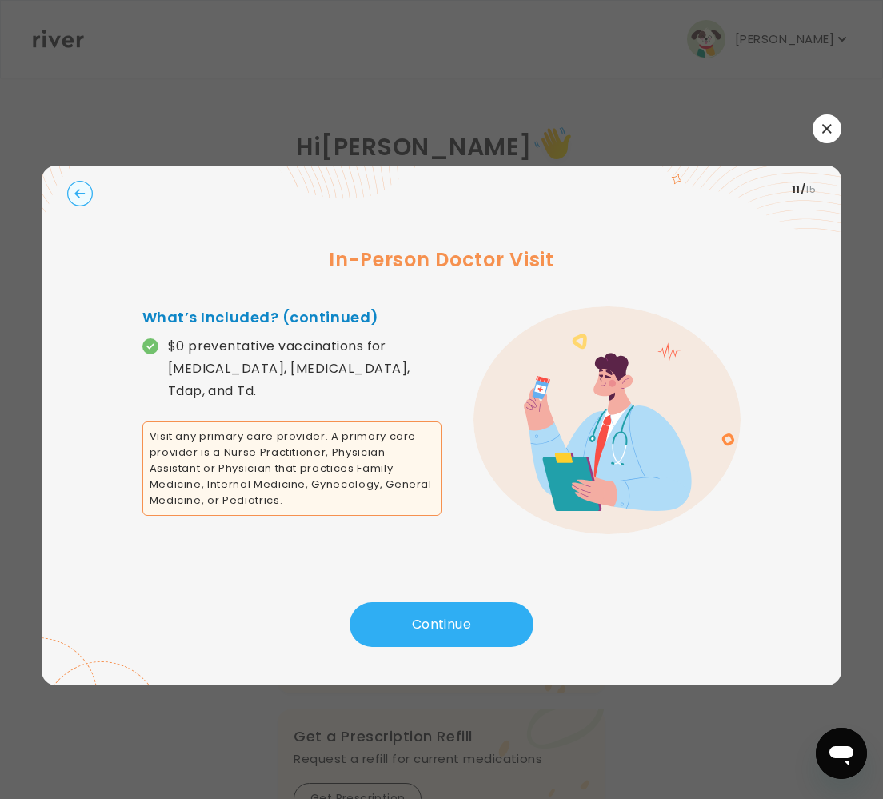
click at [82, 194] on circle "button" at bounding box center [80, 193] width 25 height 25
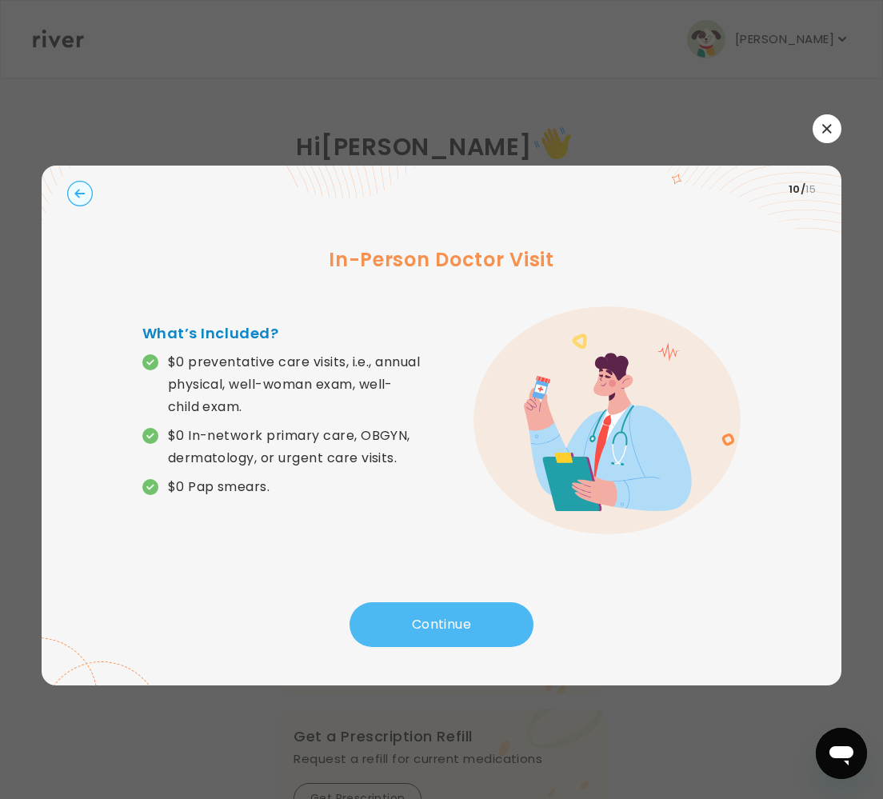
click at [452, 619] on button "Continue" at bounding box center [441, 624] width 184 height 45
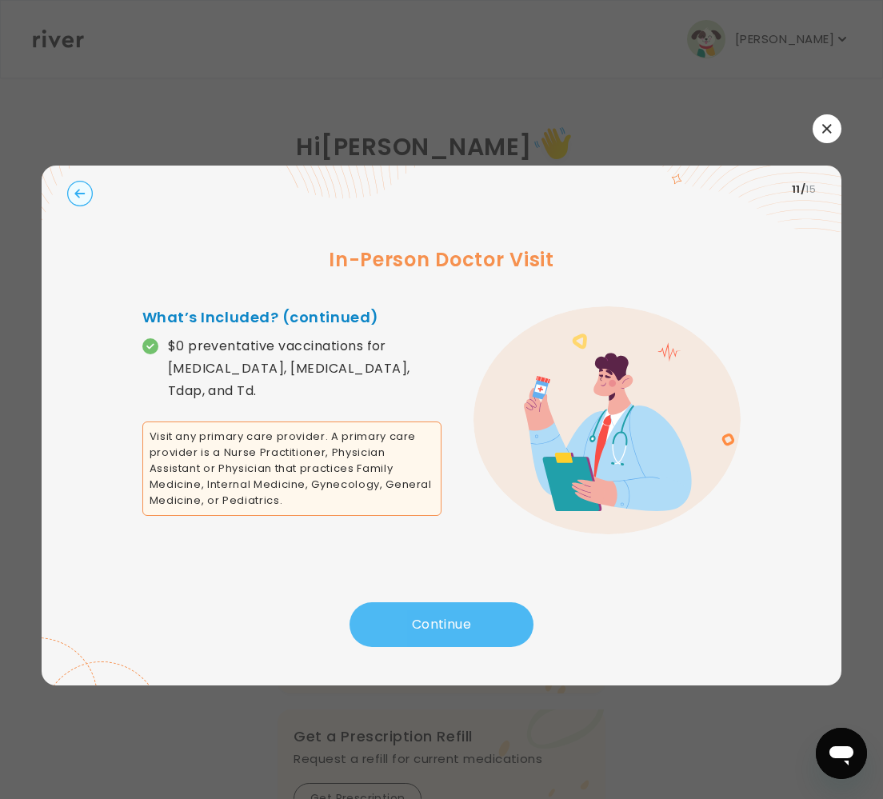
click at [452, 618] on button "Continue" at bounding box center [441, 624] width 184 height 45
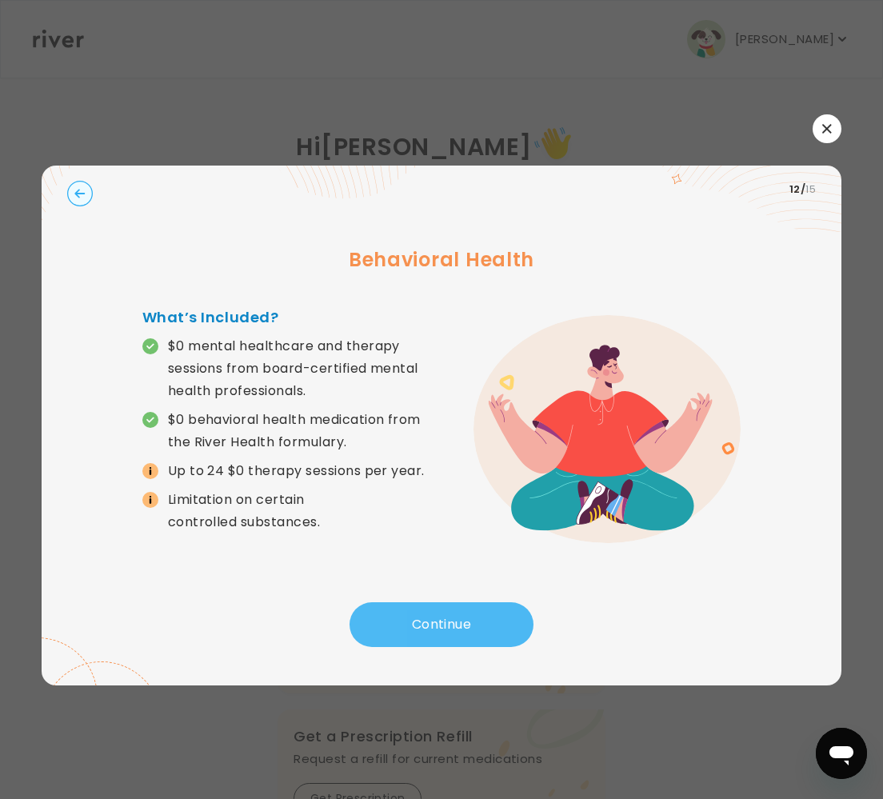
click at [452, 618] on button "Continue" at bounding box center [441, 624] width 184 height 45
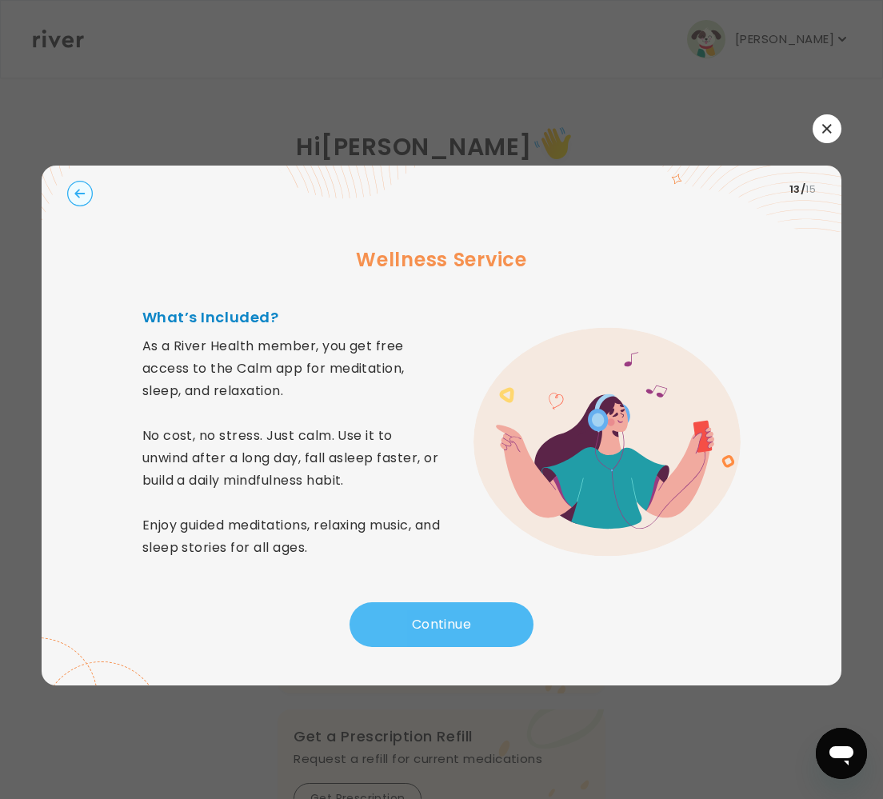
click at [453, 618] on button "Continue" at bounding box center [441, 624] width 184 height 45
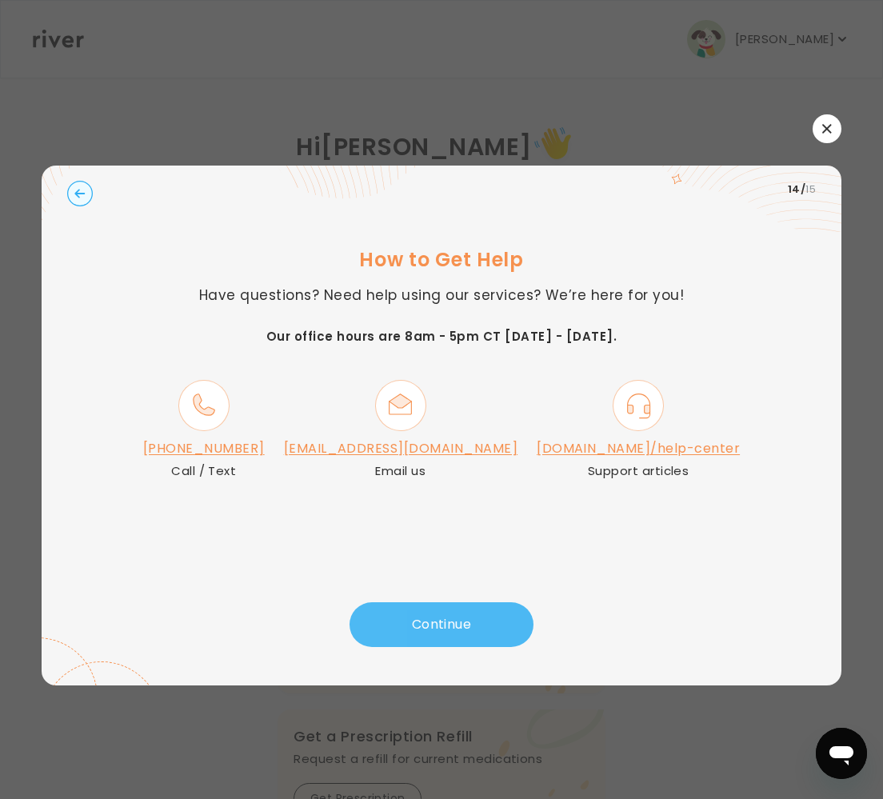
click at [459, 620] on button "Continue" at bounding box center [441, 624] width 184 height 45
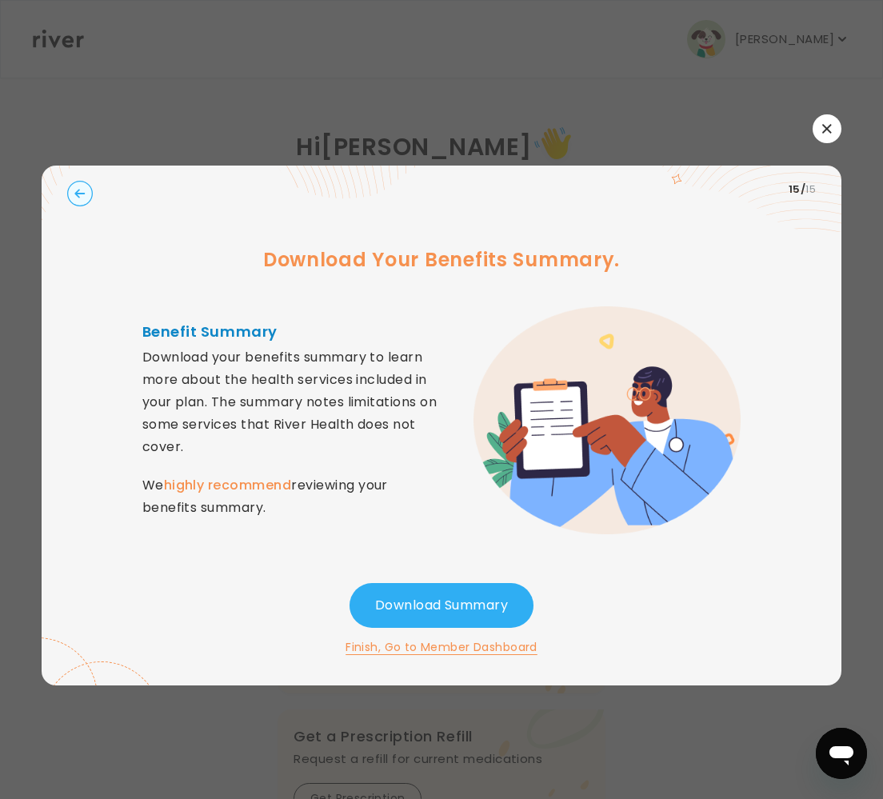
click at [824, 125] on icon "button" at bounding box center [827, 129] width 10 height 10
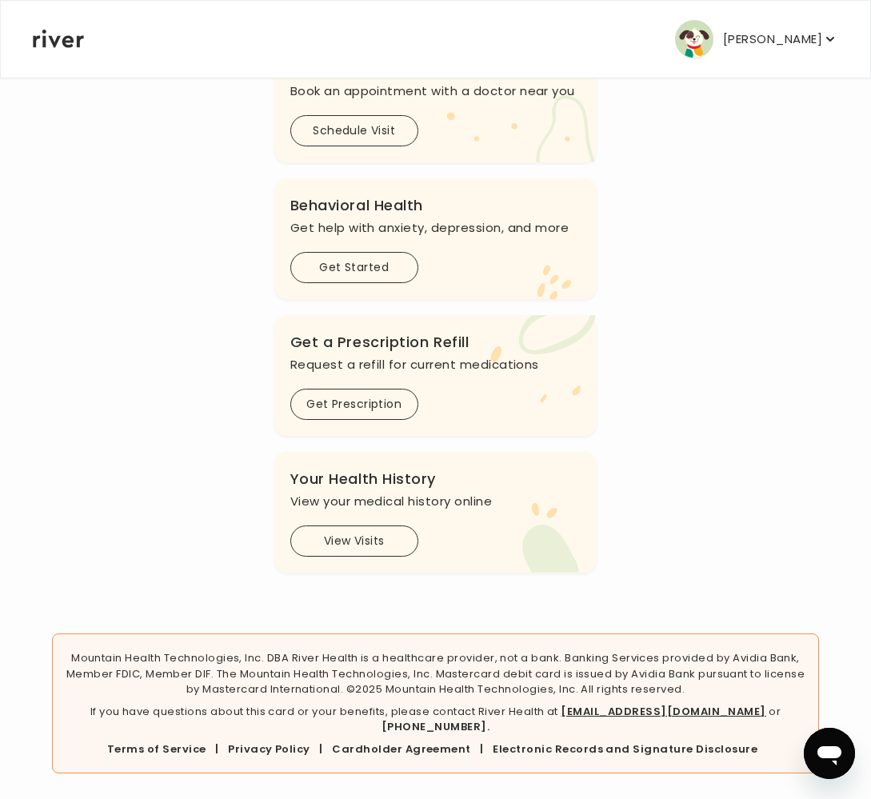
scroll to position [405, 0]
click at [350, 534] on button "View Visits" at bounding box center [354, 540] width 128 height 31
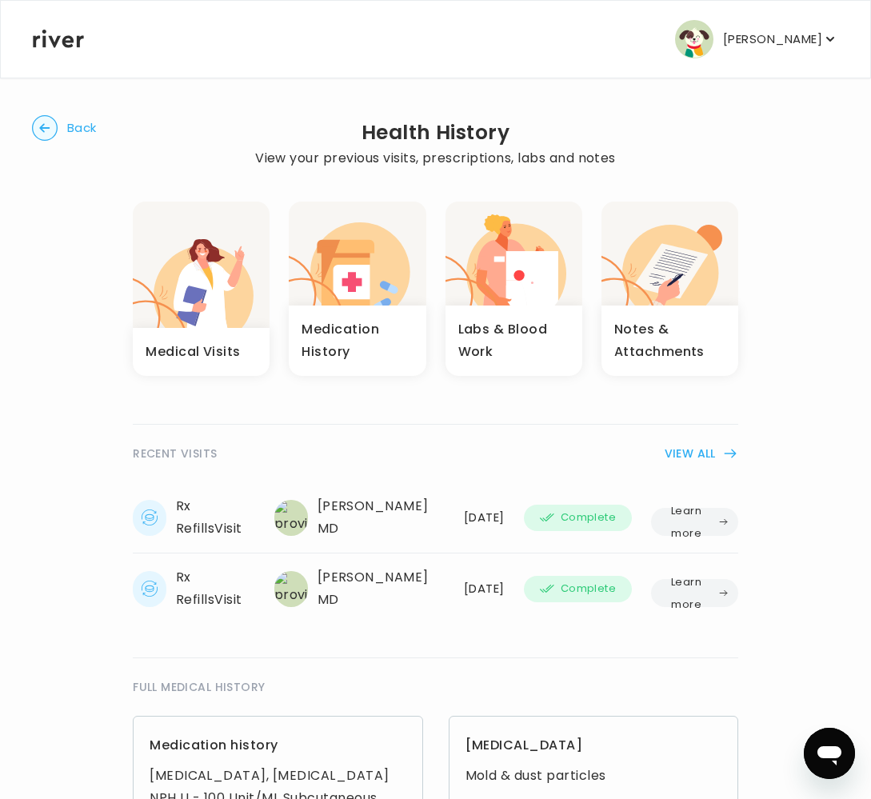
click at [212, 337] on div "Medical Visits" at bounding box center [201, 352] width 137 height 48
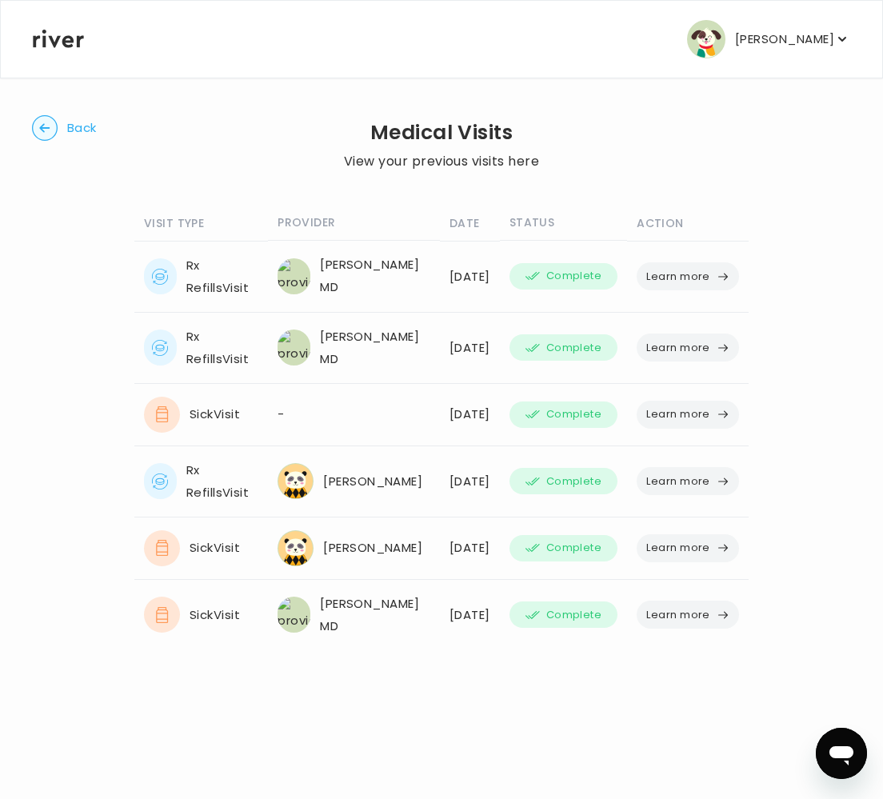
click at [678, 410] on button "Learn more" at bounding box center [687, 415] width 102 height 28
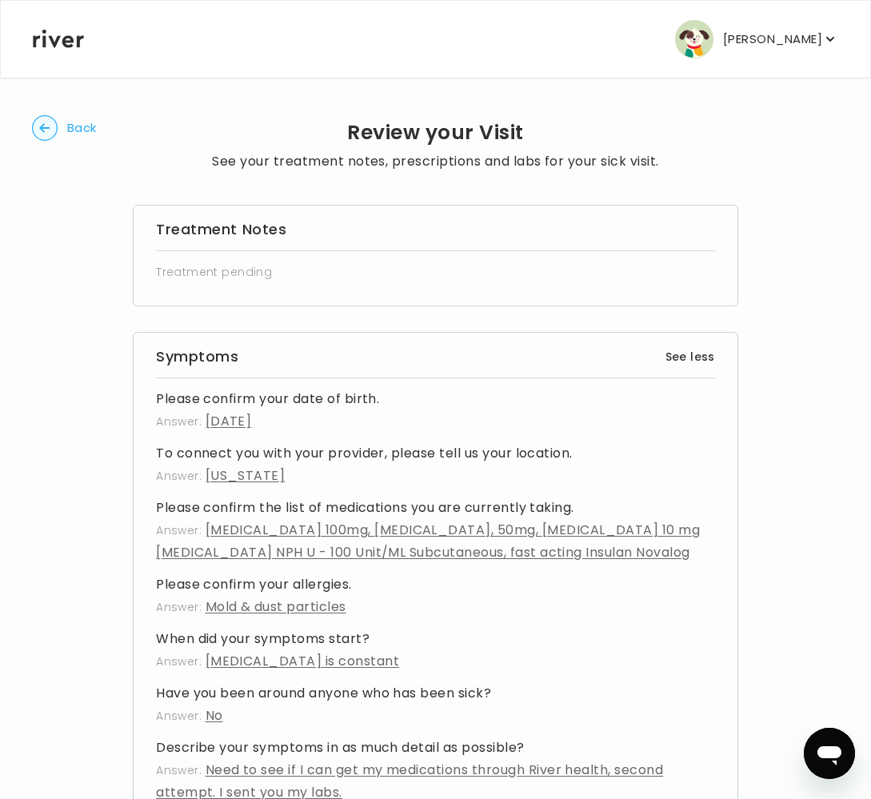
click at [46, 120] on circle "button" at bounding box center [45, 128] width 25 height 25
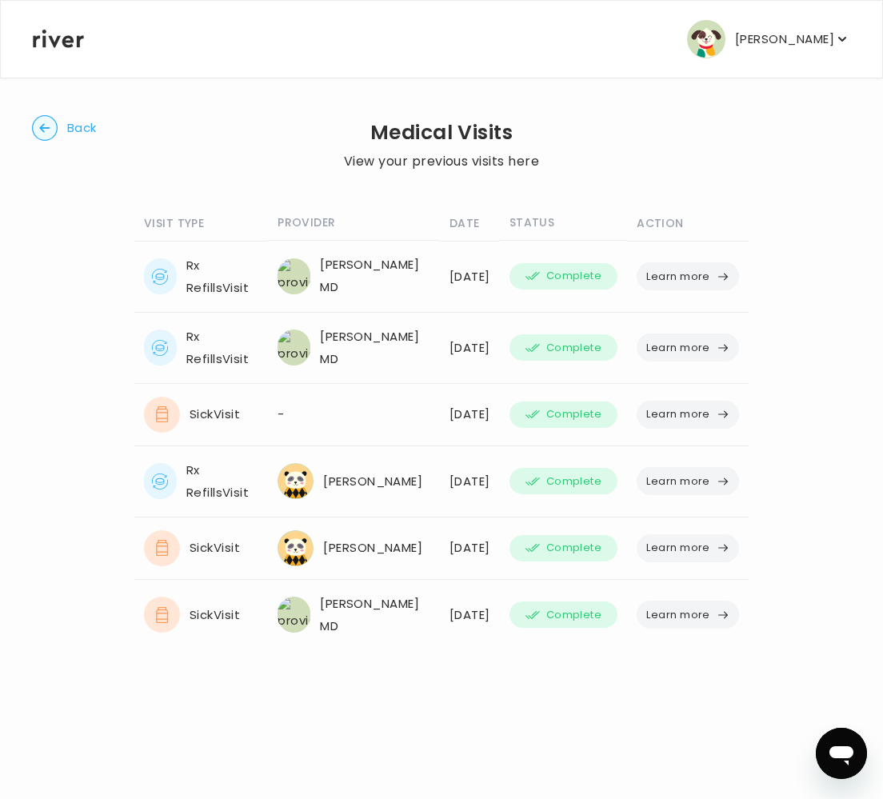
click at [49, 125] on circle "button" at bounding box center [45, 128] width 25 height 25
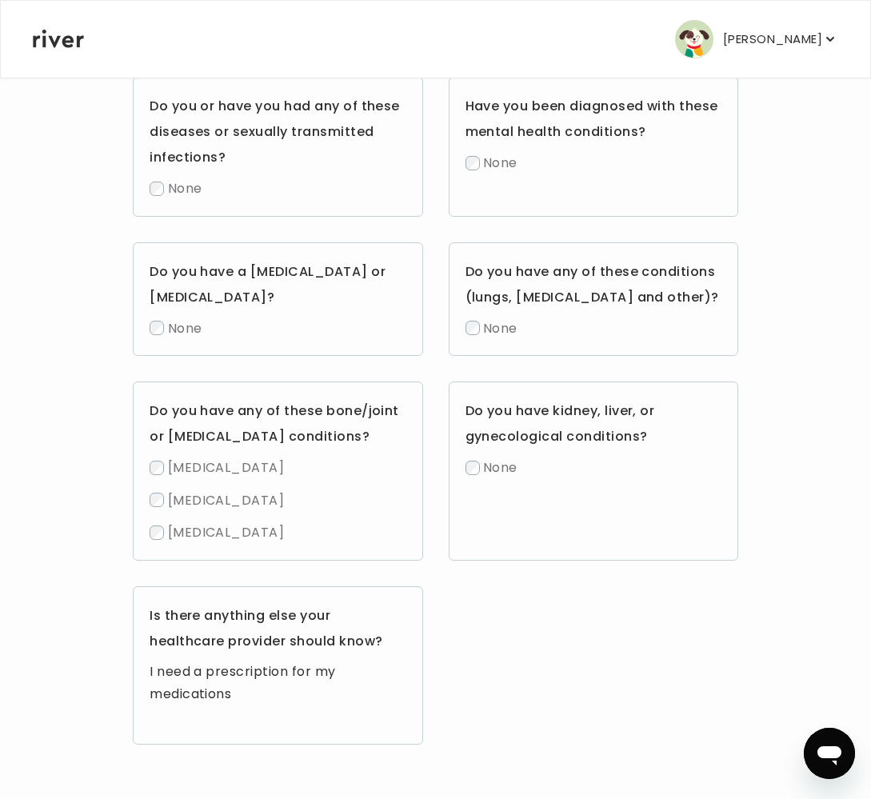
scroll to position [956, 0]
